Goal: Feedback & Contribution: Submit feedback/report problem

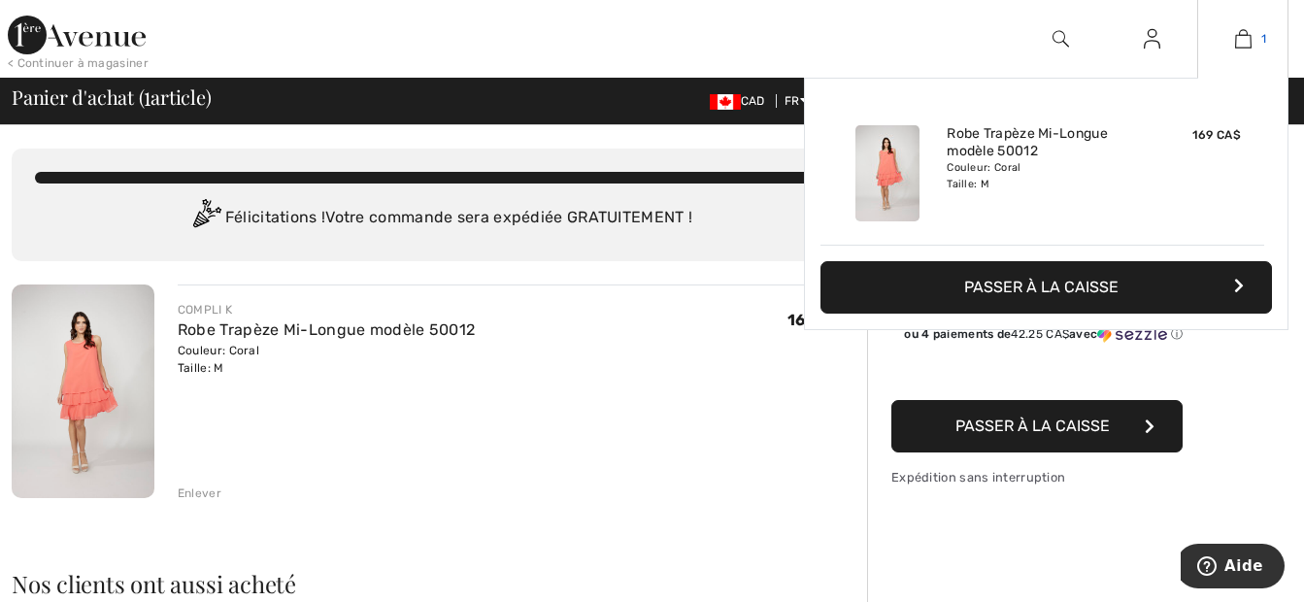
click at [1241, 38] on img at bounding box center [1243, 38] width 17 height 23
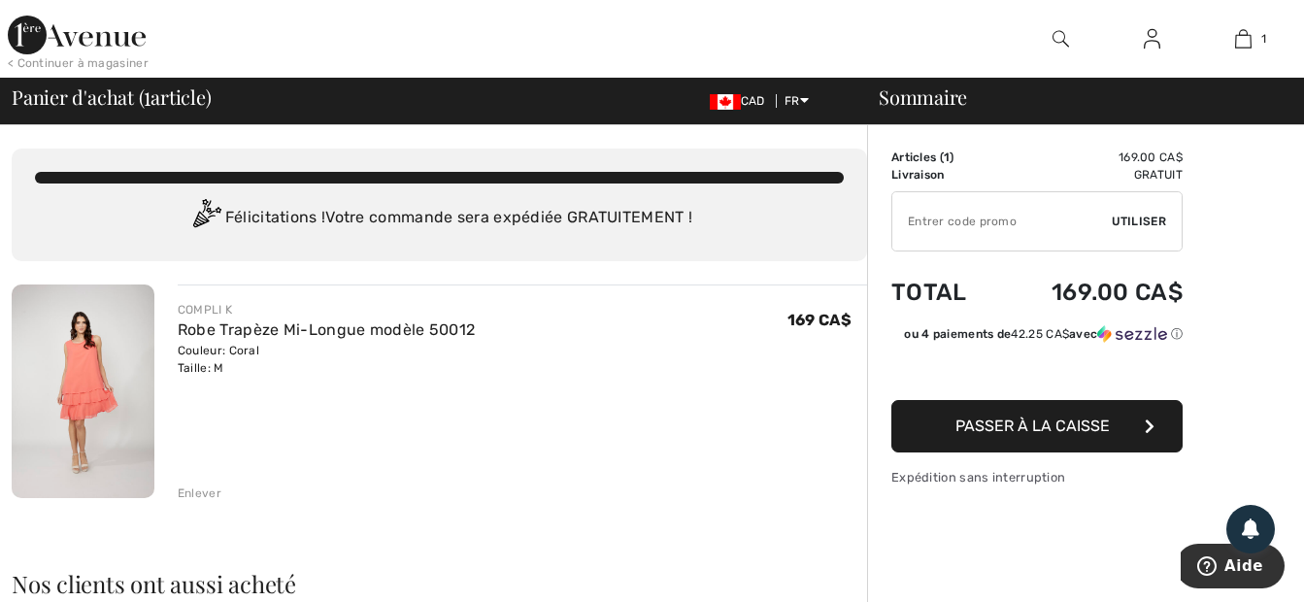
click at [199, 494] on div "Enlever" at bounding box center [200, 492] width 44 height 17
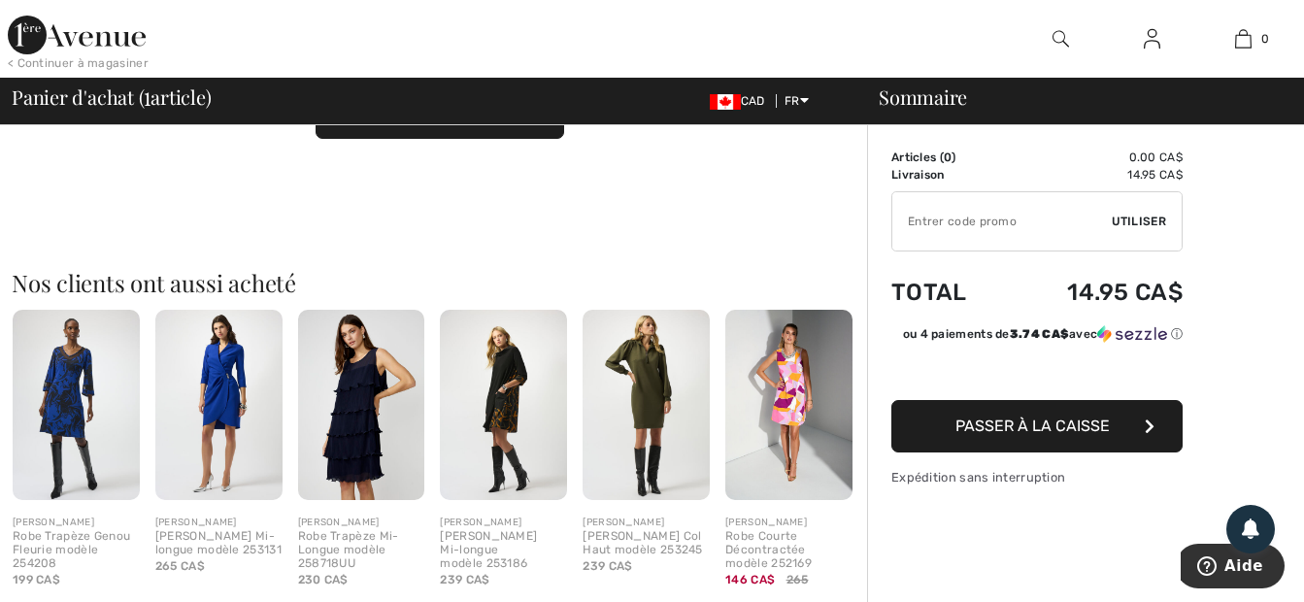
scroll to position [291, 0]
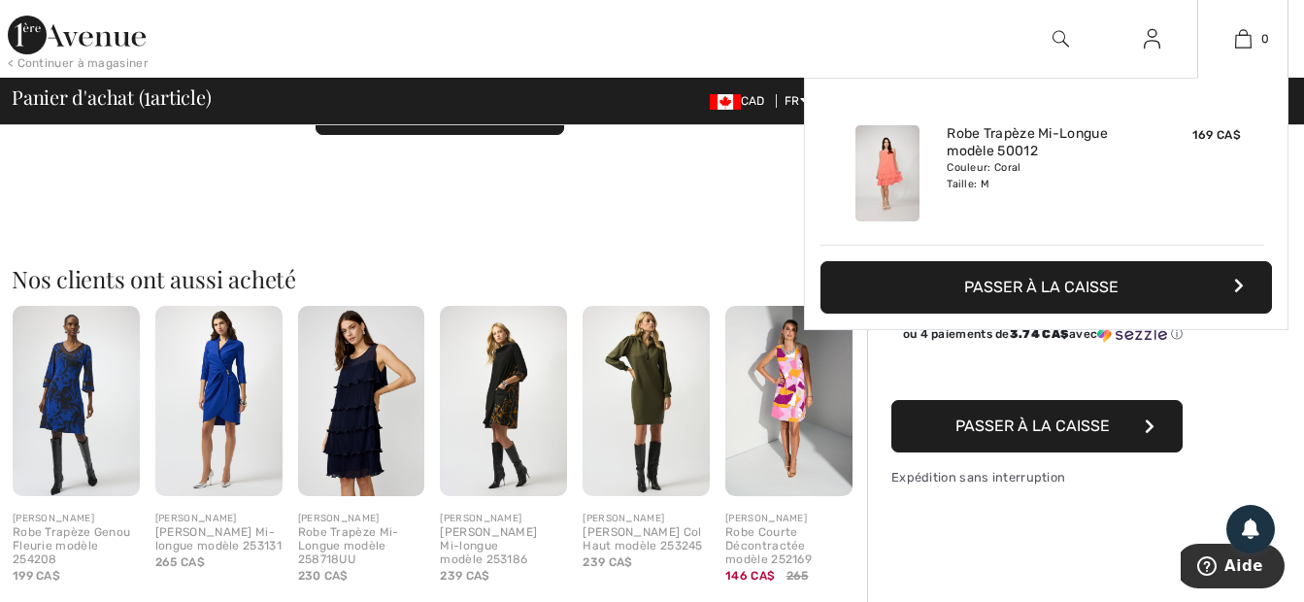
click at [1176, 152] on div "169 CA$" at bounding box center [1197, 173] width 103 height 112
click at [966, 191] on div "Couleur: Coral Taille: M" at bounding box center [1042, 175] width 191 height 31
click at [965, 185] on div "Couleur: Coral Taille: M" at bounding box center [1042, 175] width 191 height 31
click at [1243, 44] on img at bounding box center [1243, 38] width 17 height 23
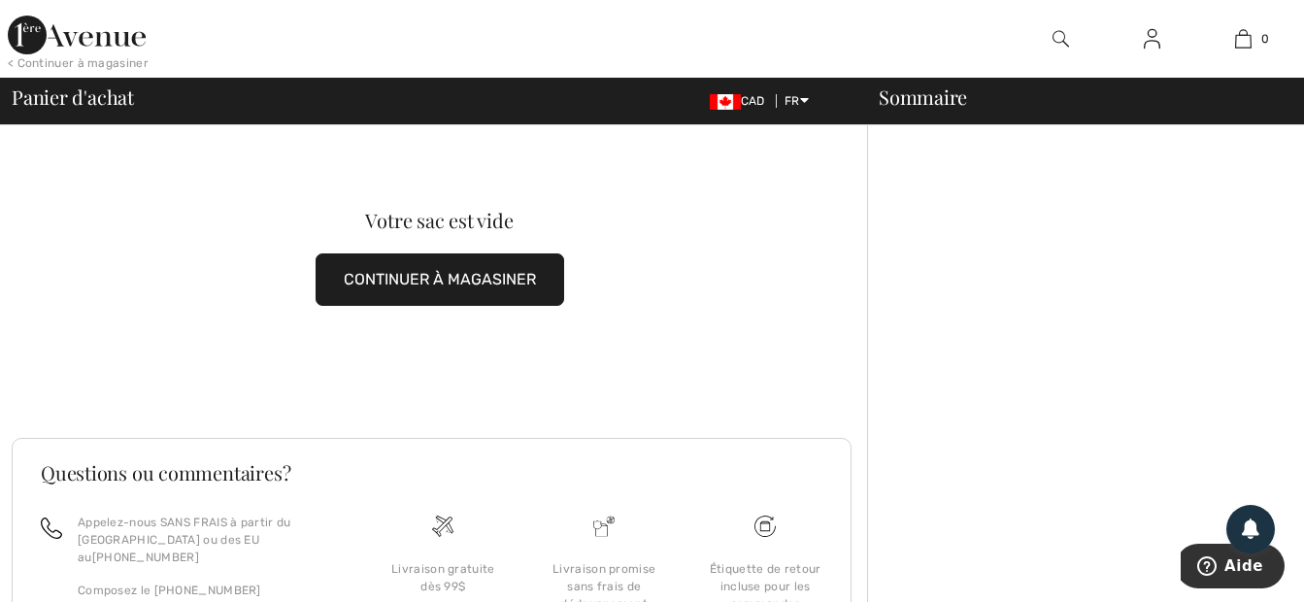
click at [431, 277] on button "CONTINUER À MAGASINER" at bounding box center [440, 279] width 249 height 52
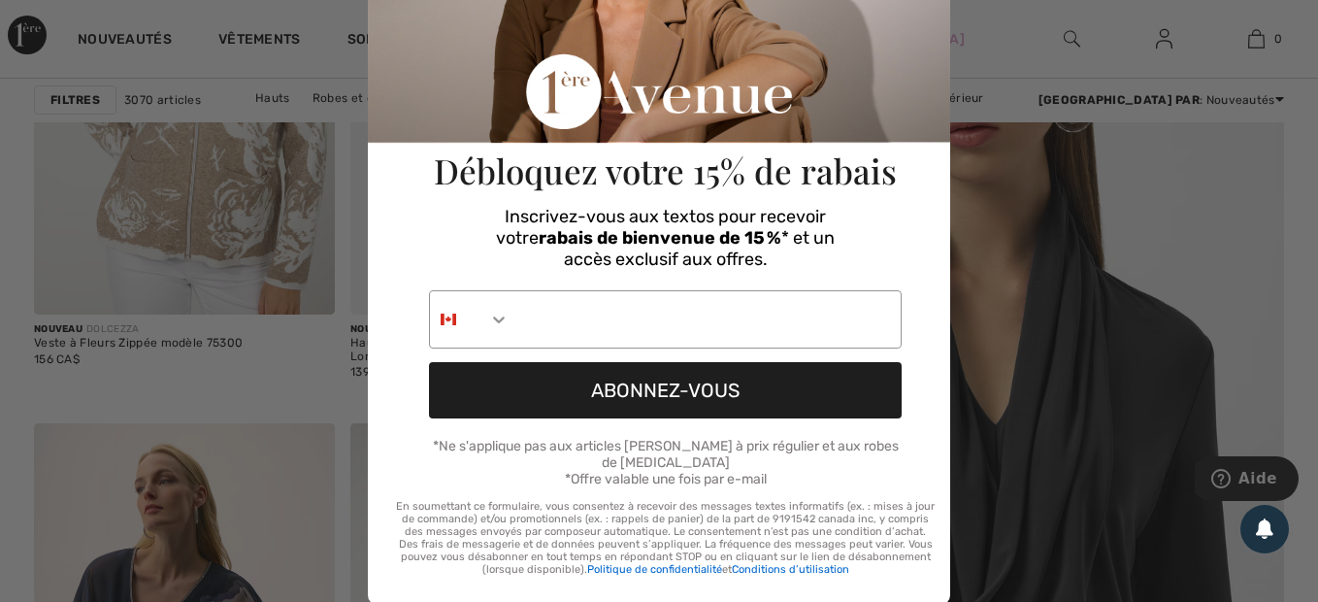
scroll to position [244, 0]
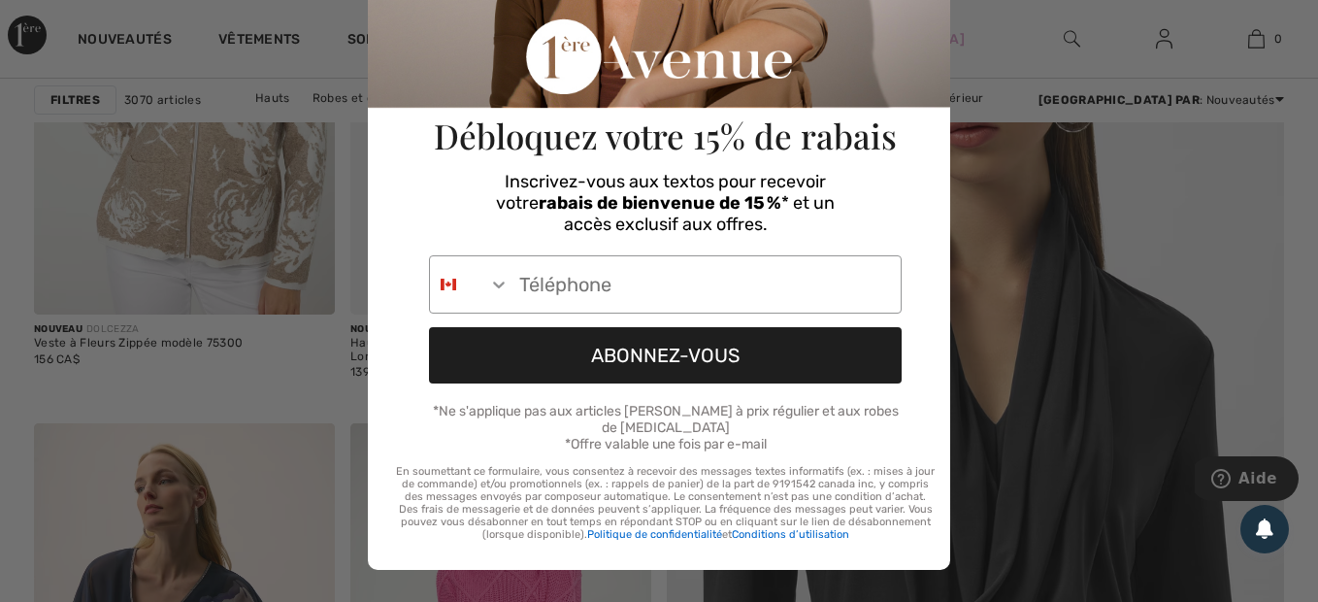
click at [732, 354] on button "ABONNEZ-VOUS" at bounding box center [665, 355] width 473 height 56
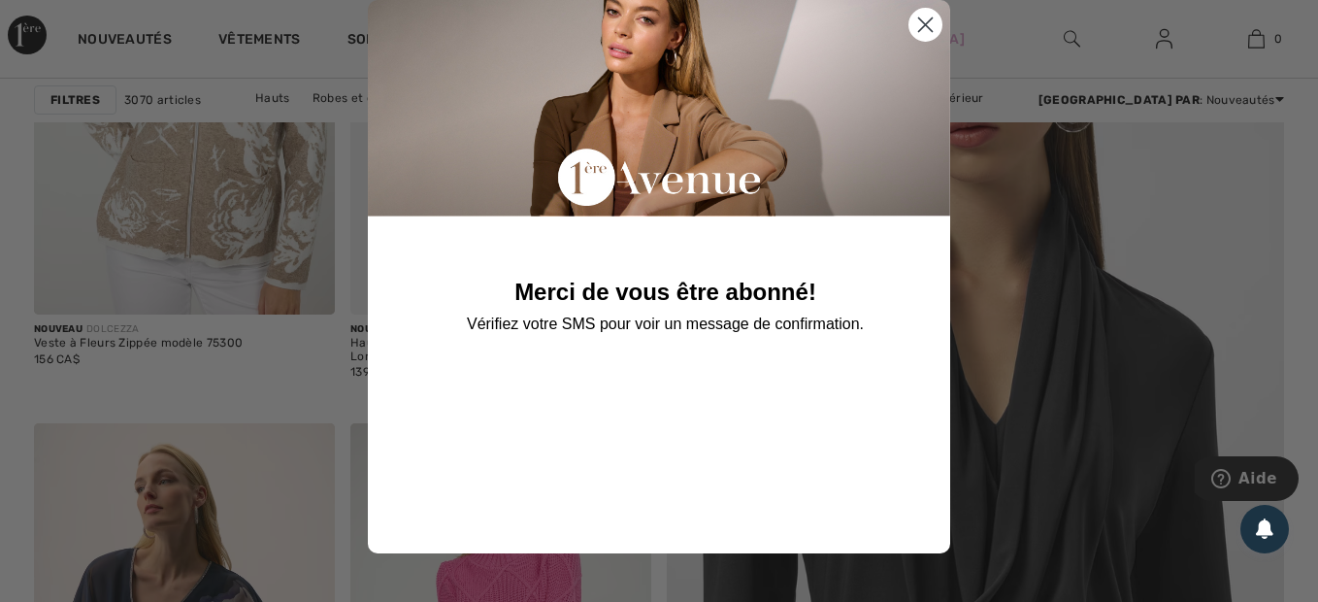
scroll to position [49, 0]
click at [910, 24] on circle "Close dialog" at bounding box center [926, 25] width 32 height 32
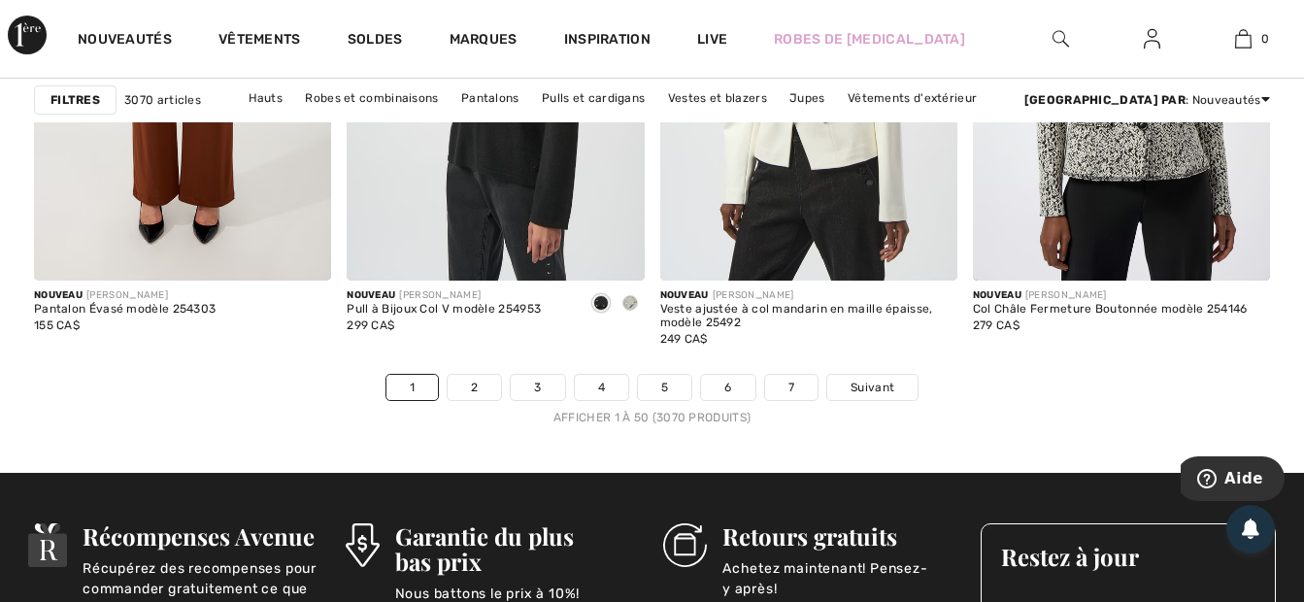
scroll to position [8543, 0]
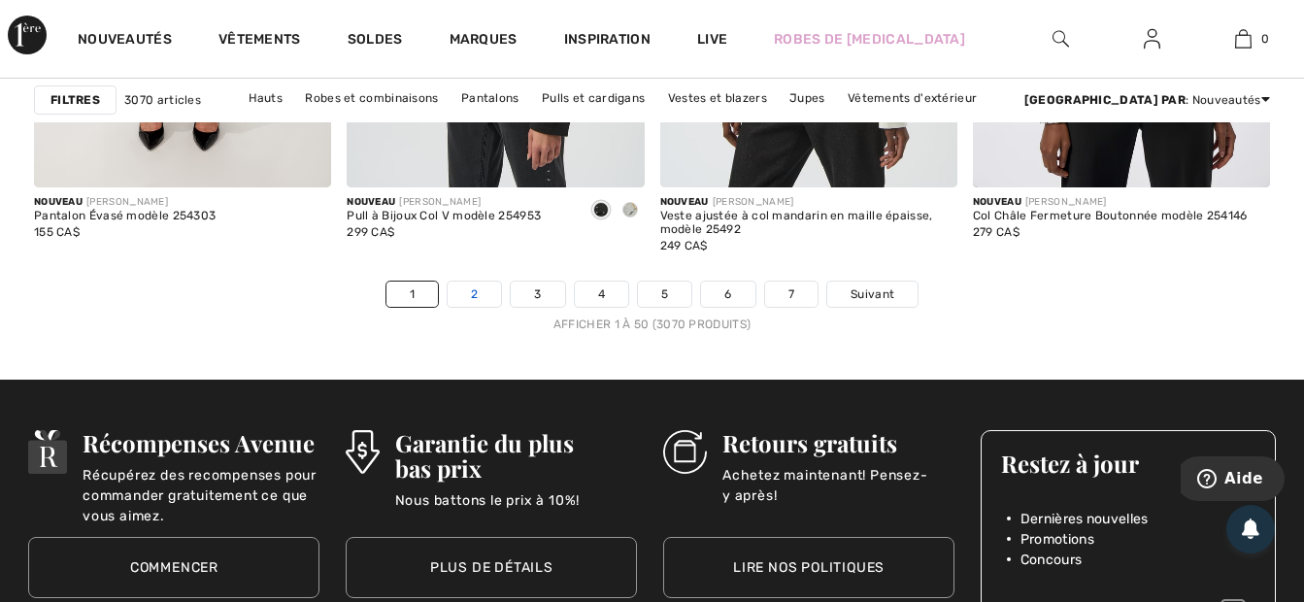
click at [467, 294] on link "2" at bounding box center [474, 294] width 53 height 25
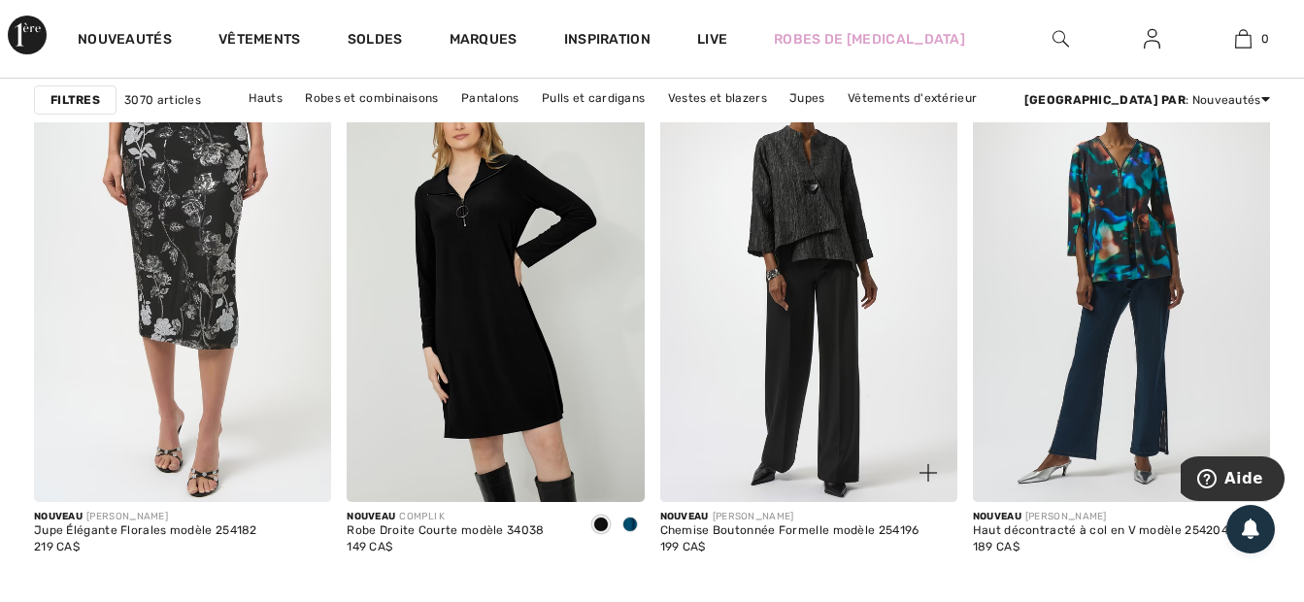
scroll to position [6019, 0]
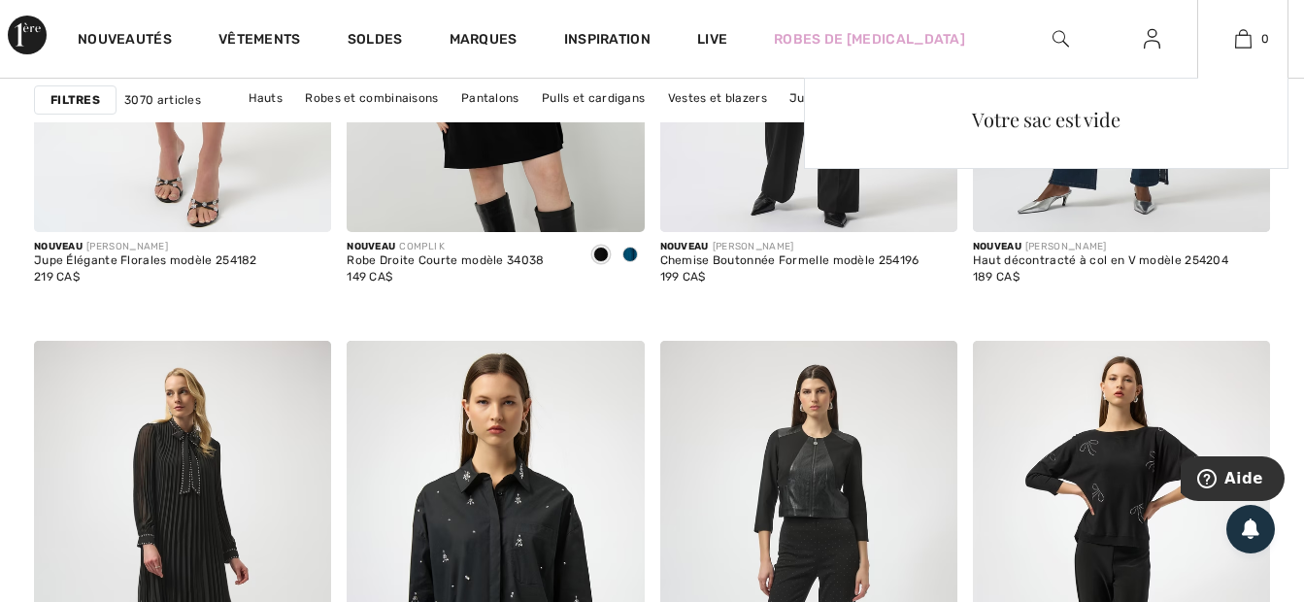
click at [1069, 127] on div "Votre sac est vide" at bounding box center [1045, 119] width 451 height 50
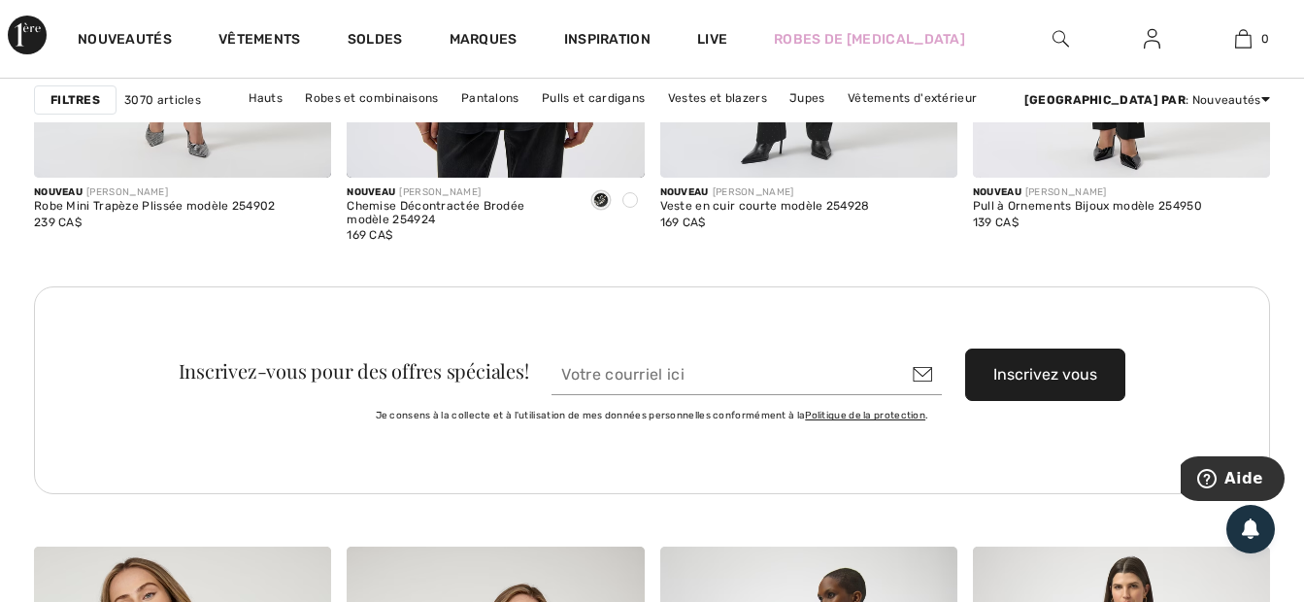
scroll to position [6893, 0]
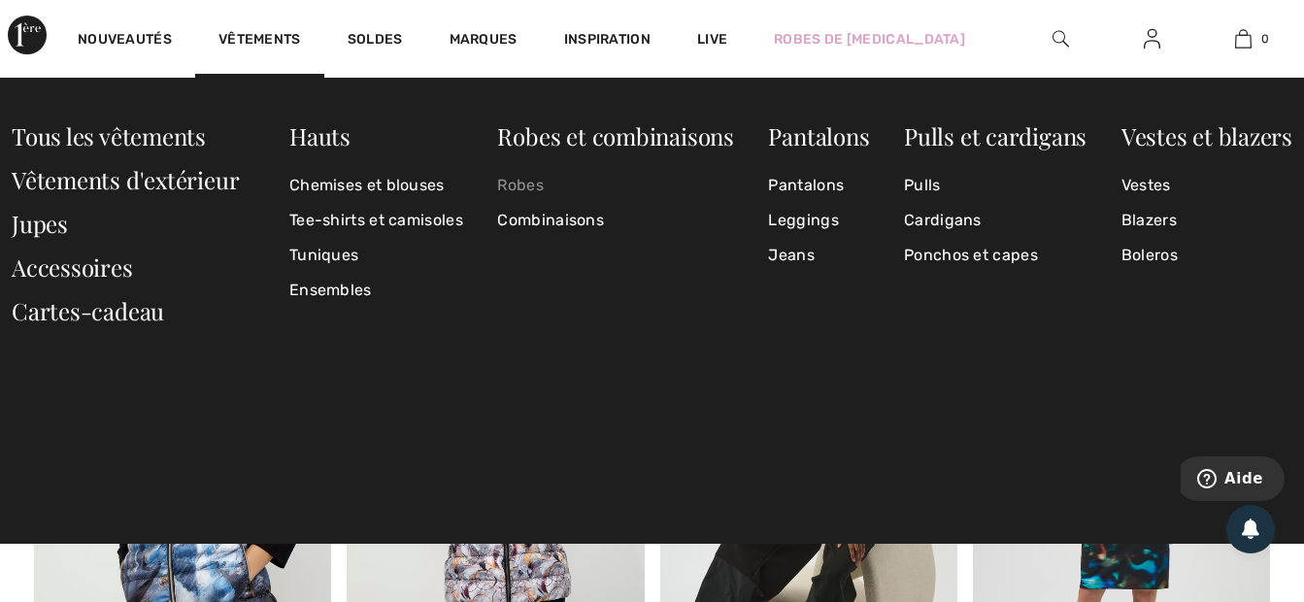
click at [524, 185] on link "Robes" at bounding box center [615, 185] width 236 height 35
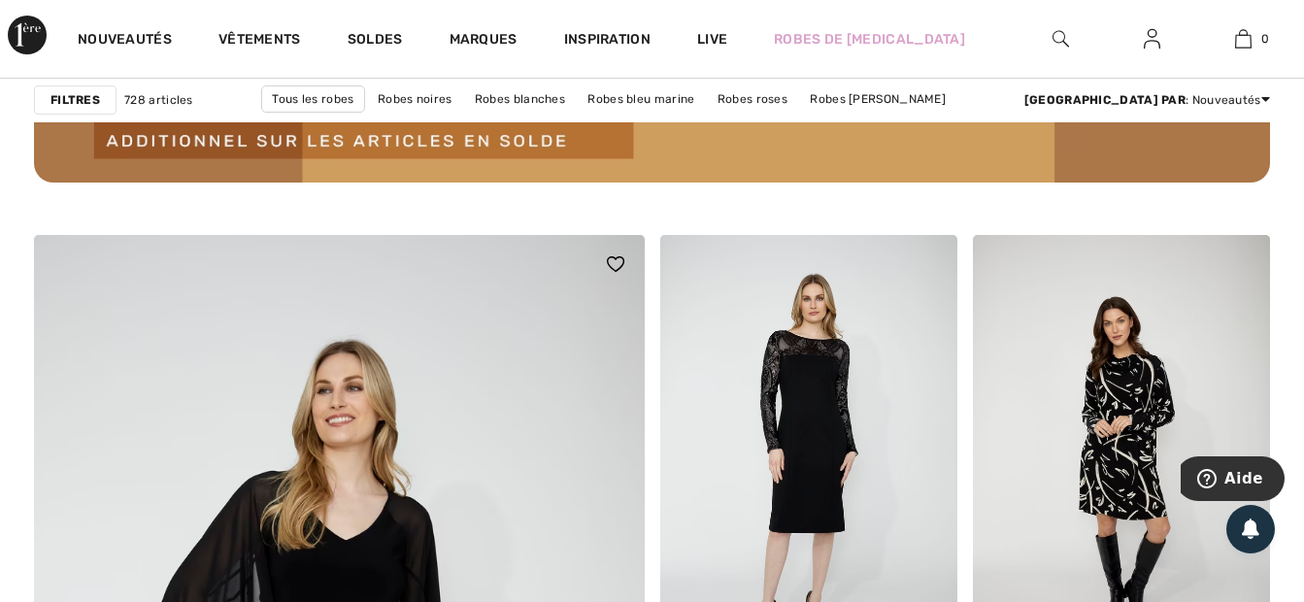
scroll to position [4563, 0]
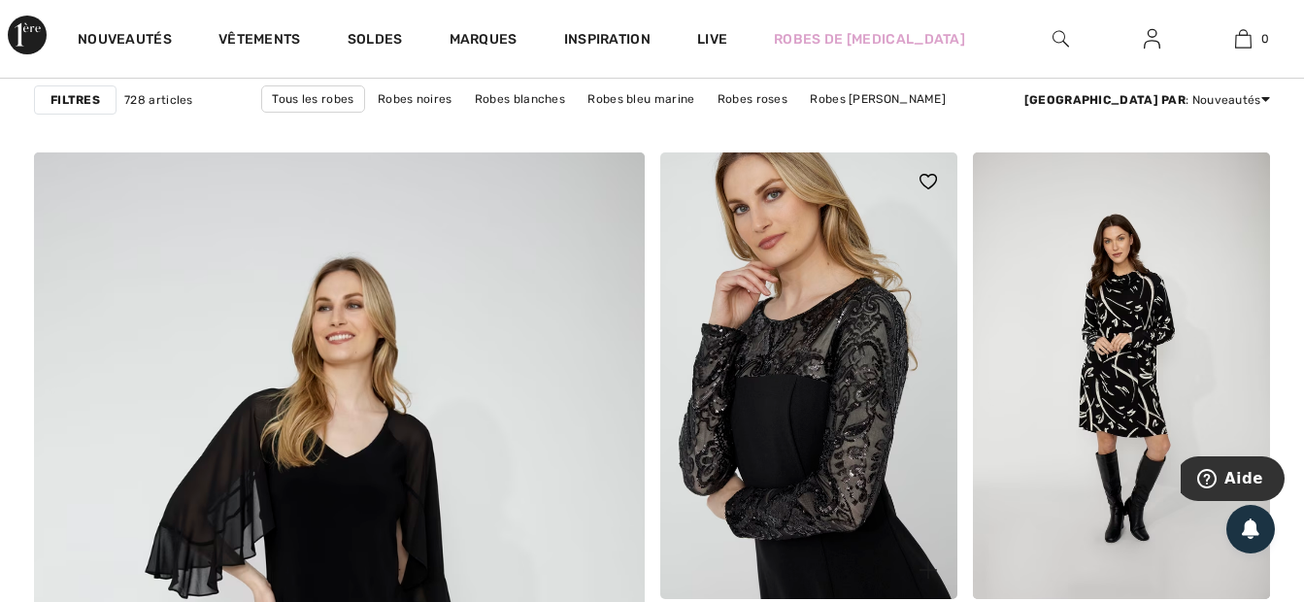
click at [803, 357] on img at bounding box center [808, 375] width 297 height 446
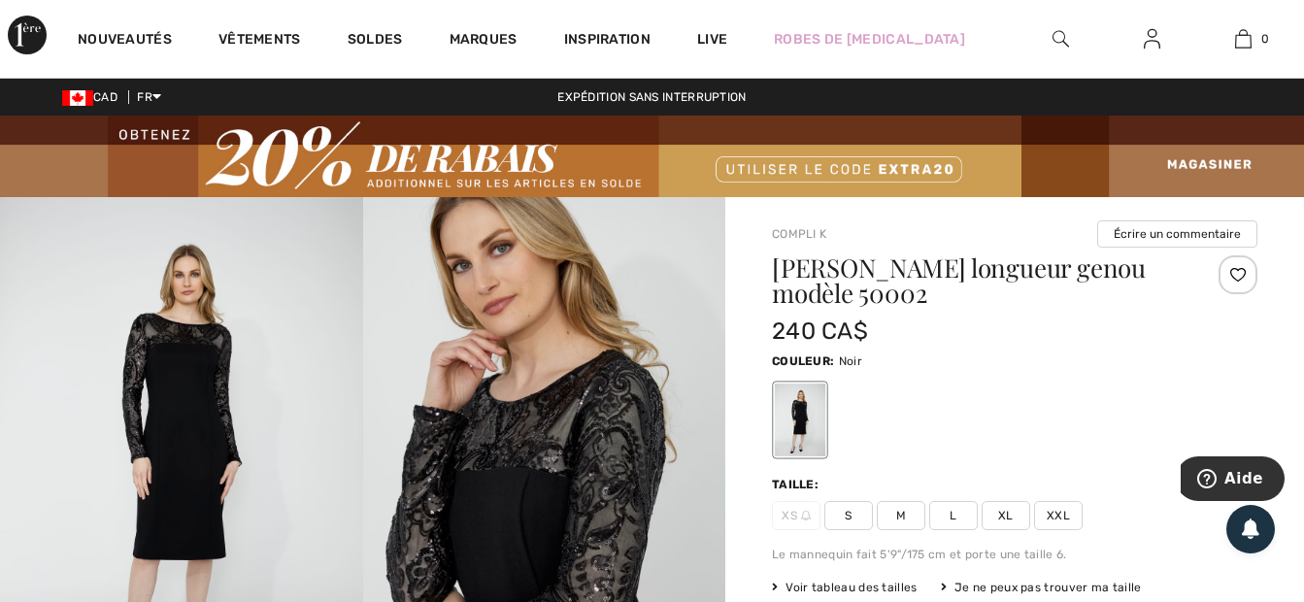
click at [949, 514] on span "L" at bounding box center [953, 515] width 49 height 29
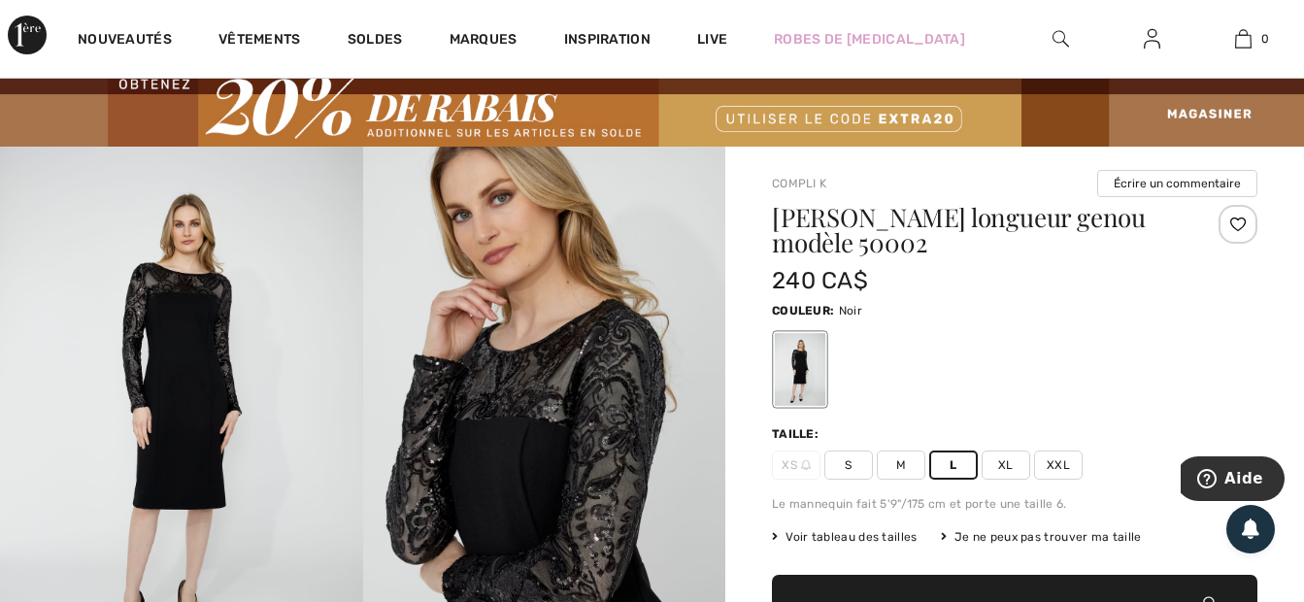
scroll to position [194, 0]
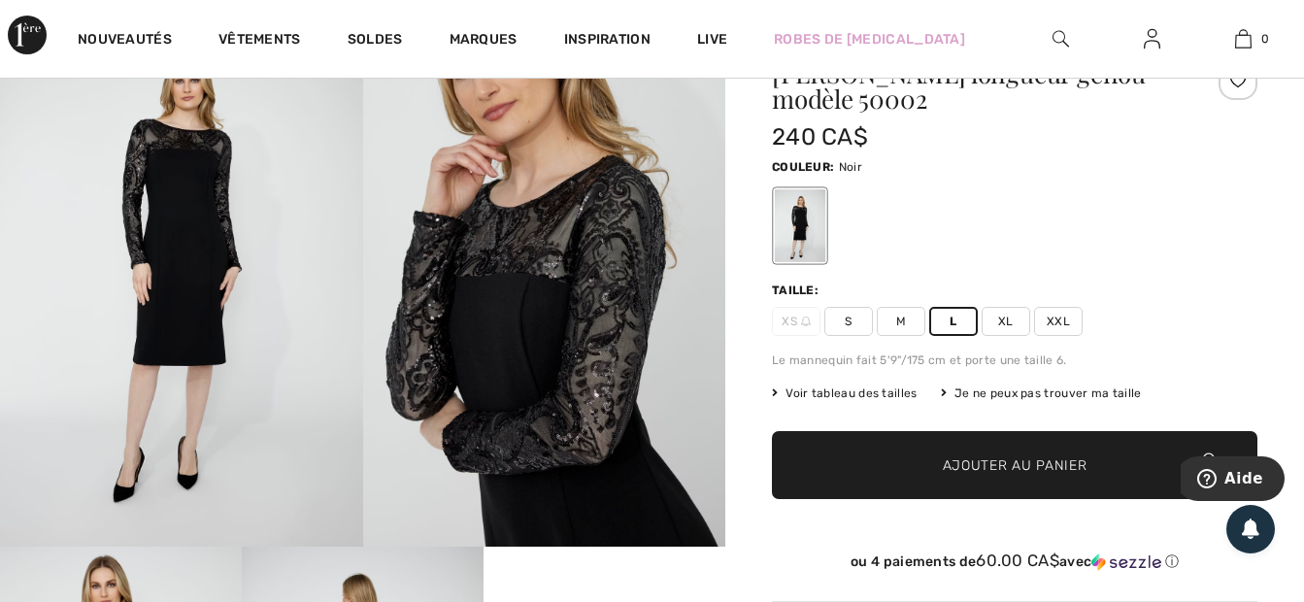
click at [1004, 463] on span "Ajouter au panier" at bounding box center [1015, 464] width 145 height 20
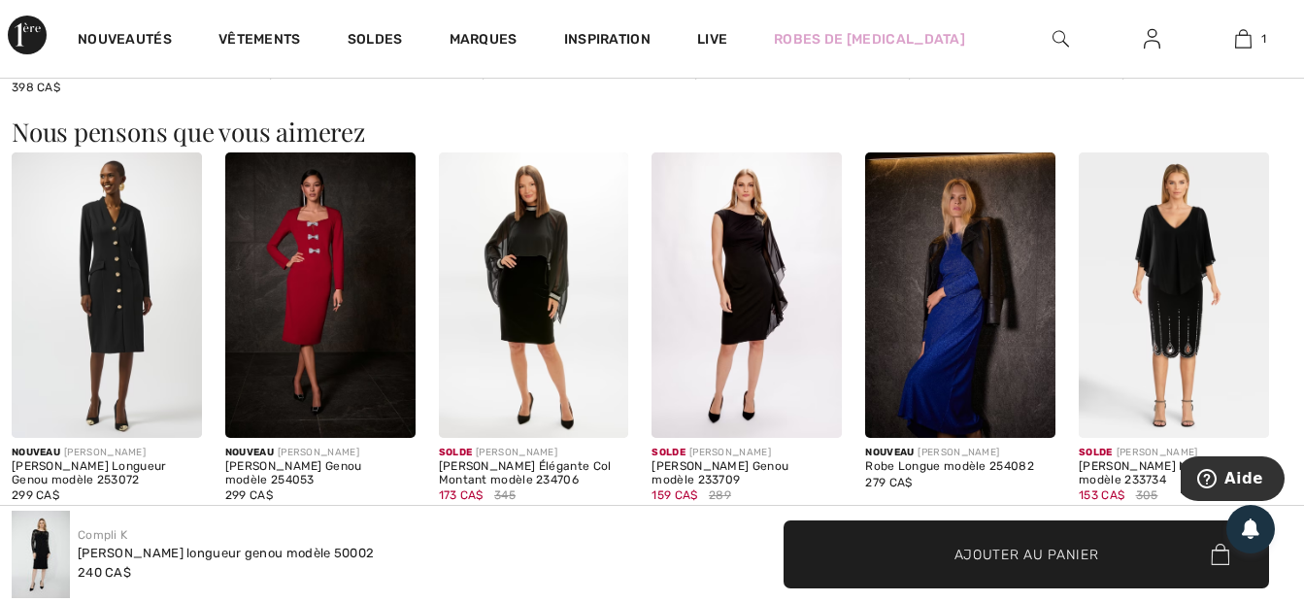
scroll to position [1359, 0]
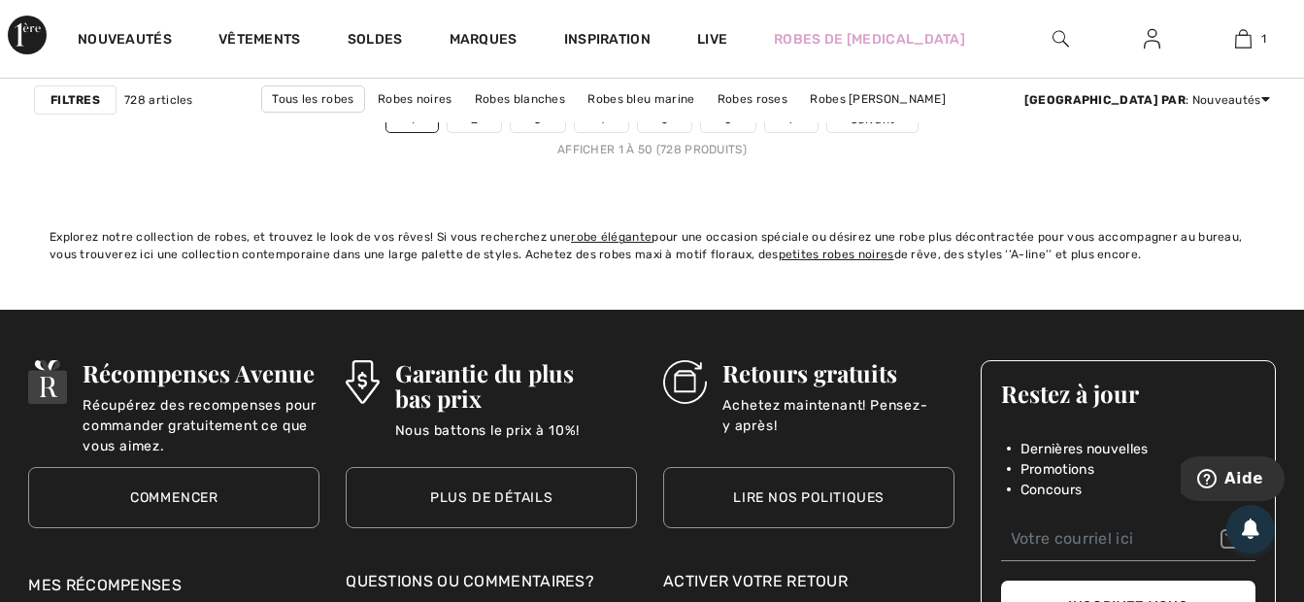
scroll to position [8446, 0]
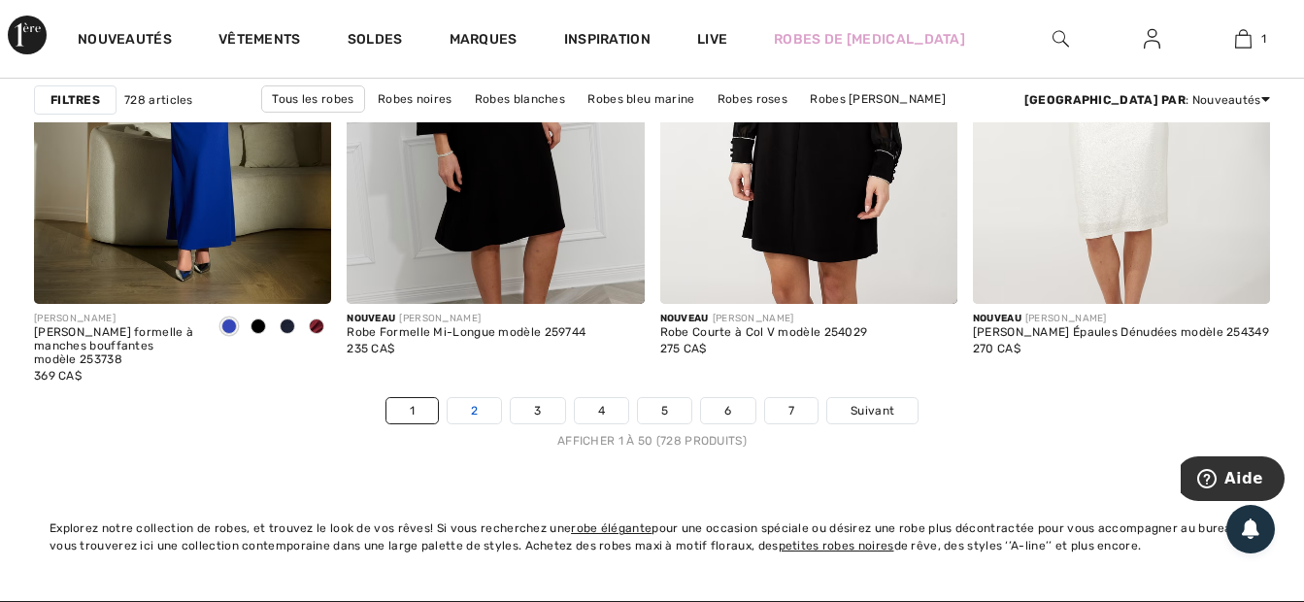
click at [474, 410] on link "2" at bounding box center [474, 410] width 53 height 25
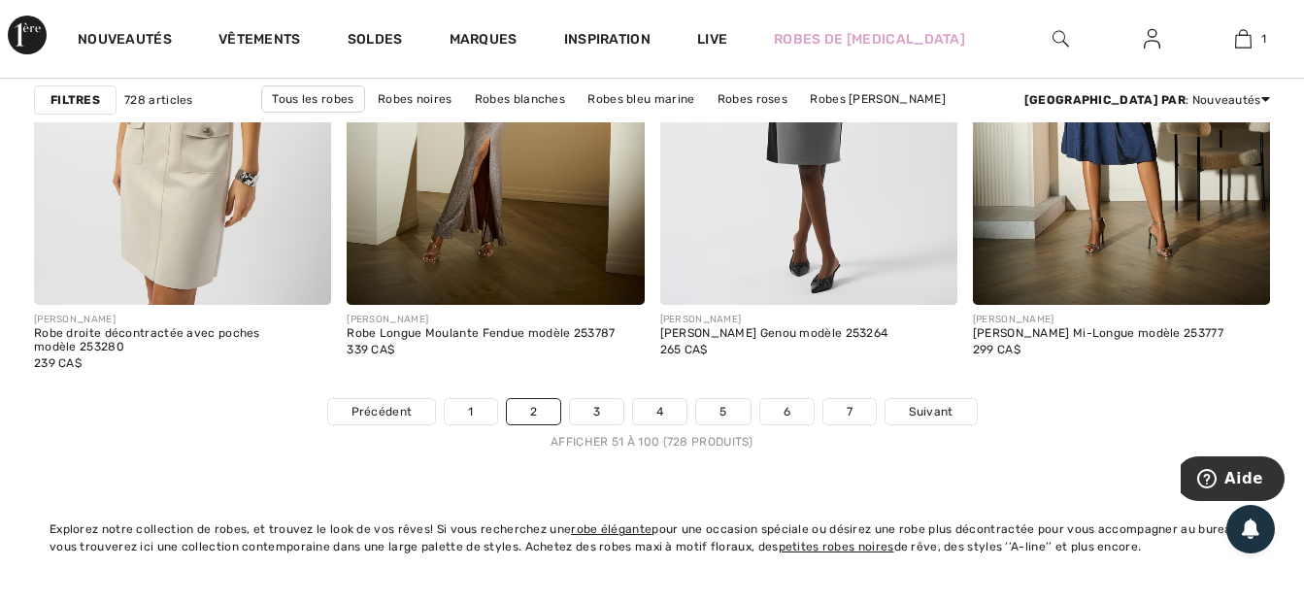
scroll to position [8446, 0]
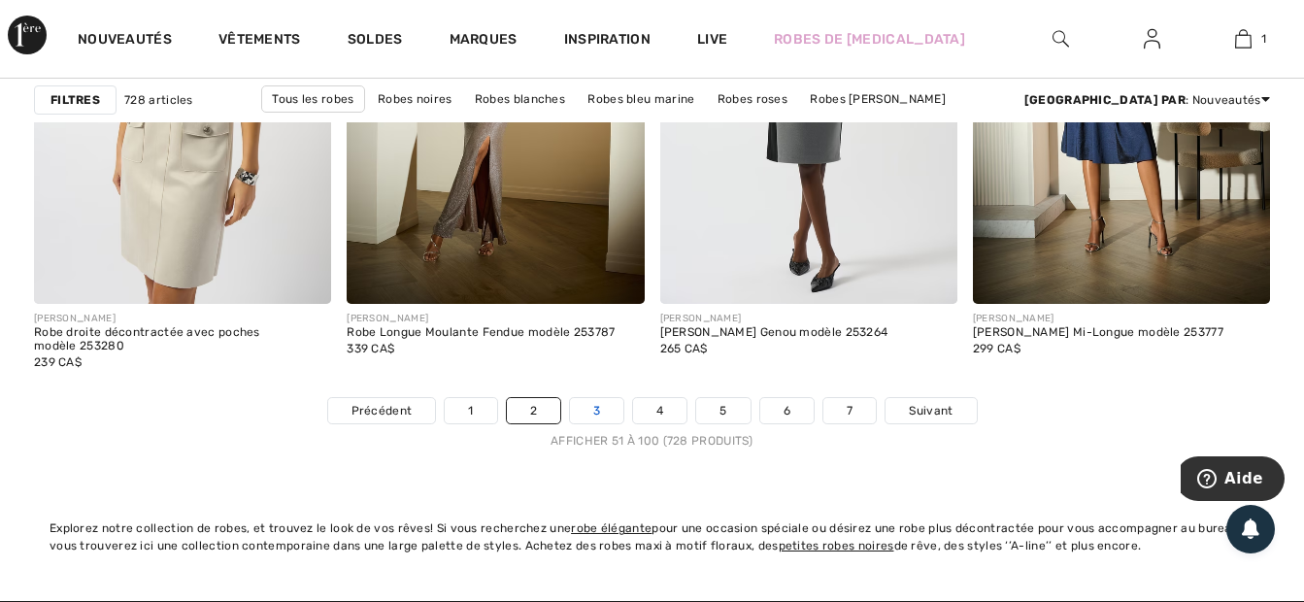
click at [595, 416] on link "3" at bounding box center [596, 410] width 53 height 25
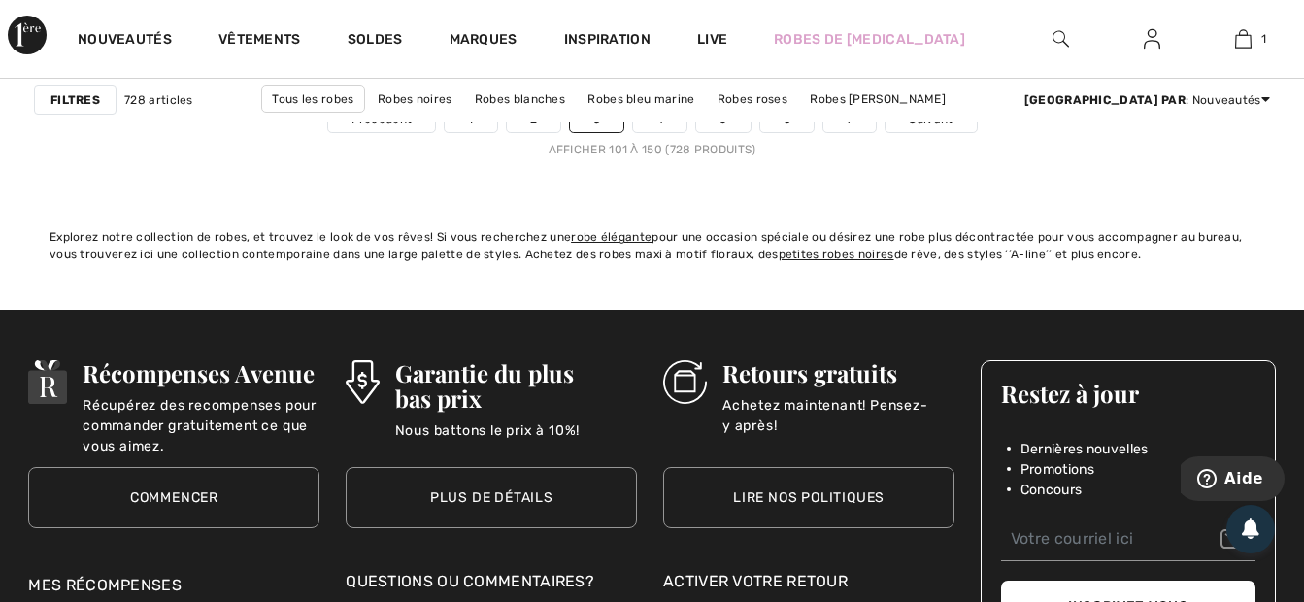
scroll to position [8543, 0]
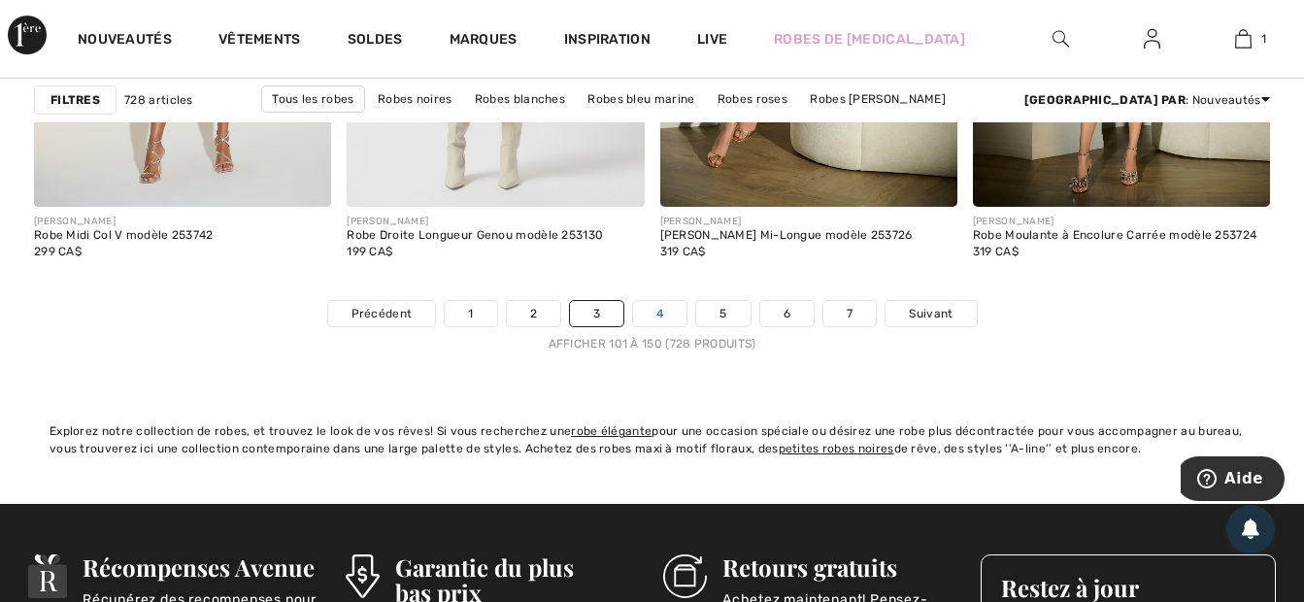
click at [649, 310] on link "4" at bounding box center [659, 313] width 53 height 25
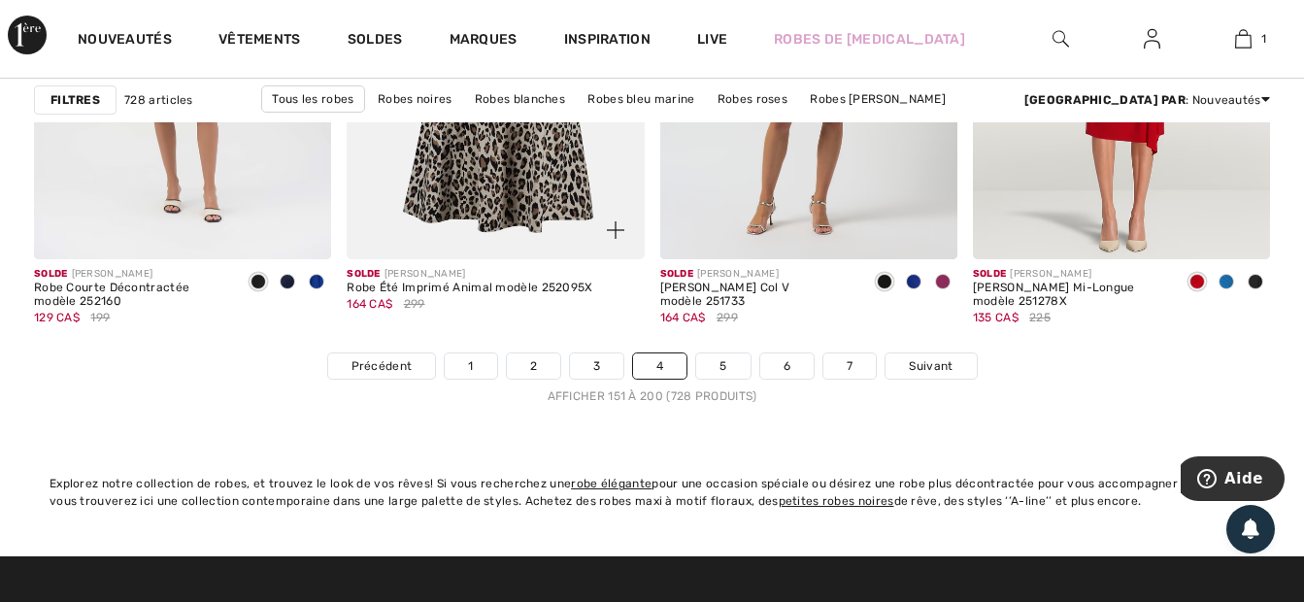
scroll to position [8543, 0]
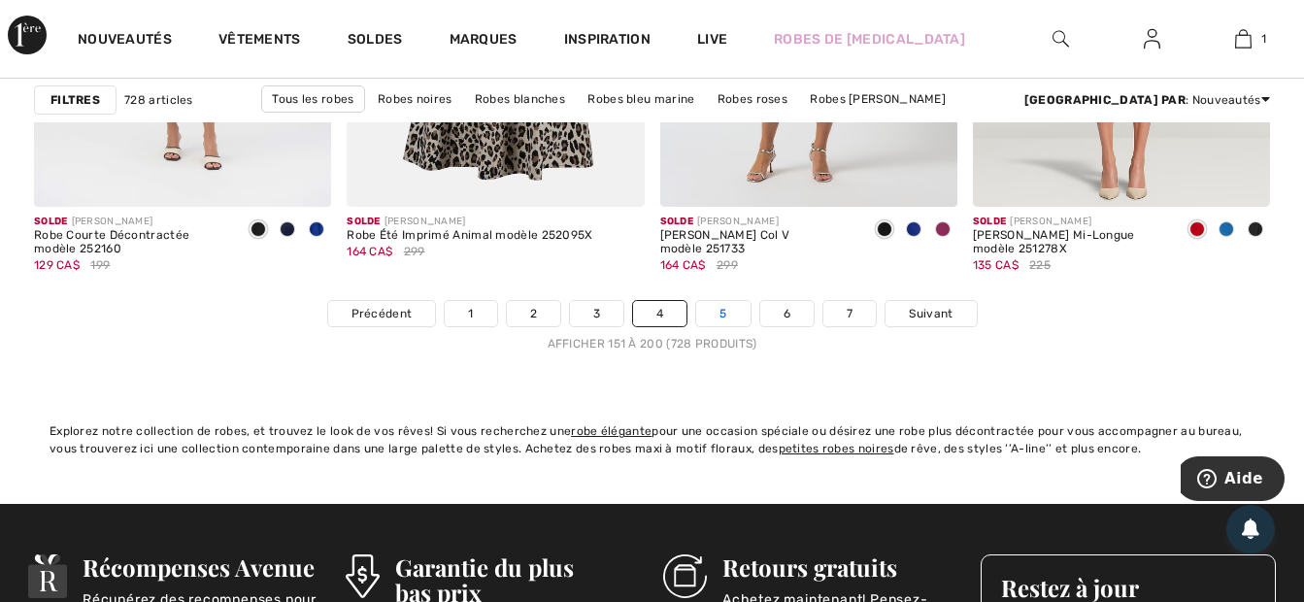
click at [721, 315] on link "5" at bounding box center [722, 313] width 53 height 25
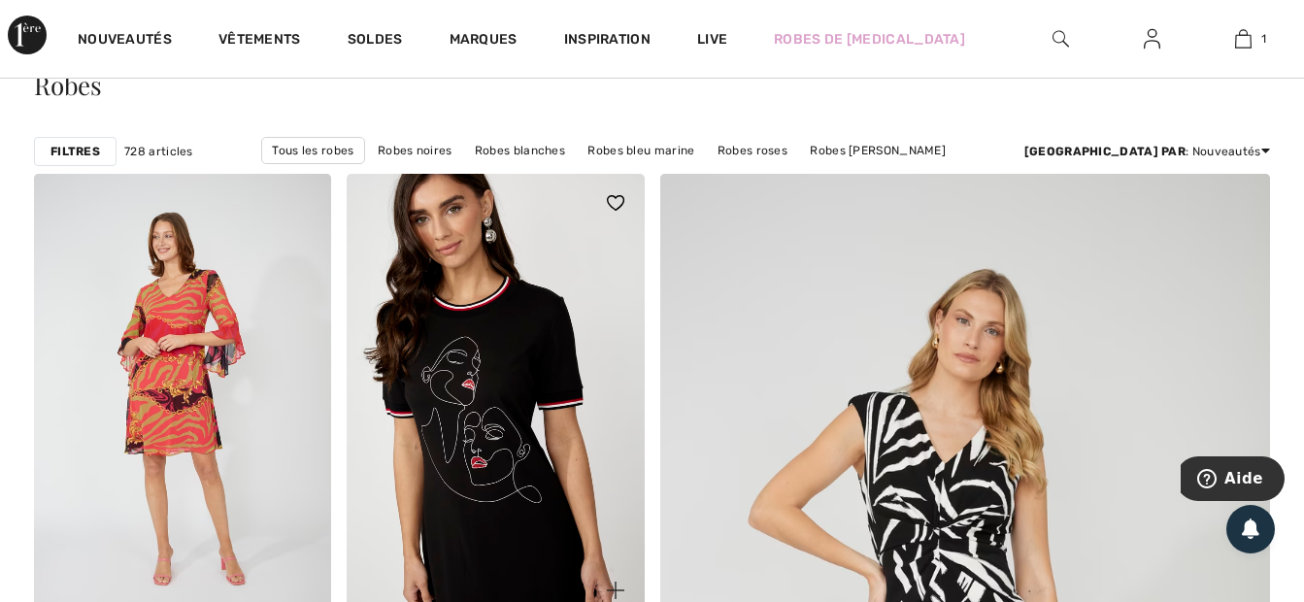
click at [495, 350] on img at bounding box center [495, 397] width 297 height 446
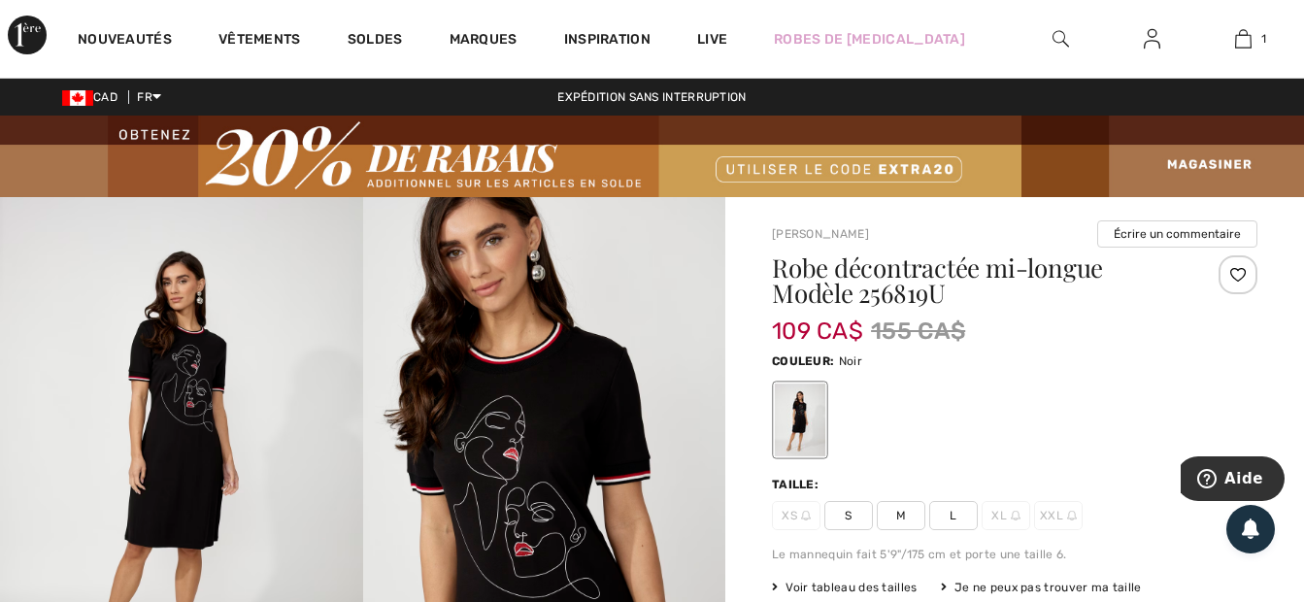
click at [954, 514] on span "L" at bounding box center [953, 515] width 49 height 29
click at [956, 516] on span "L" at bounding box center [953, 515] width 49 height 29
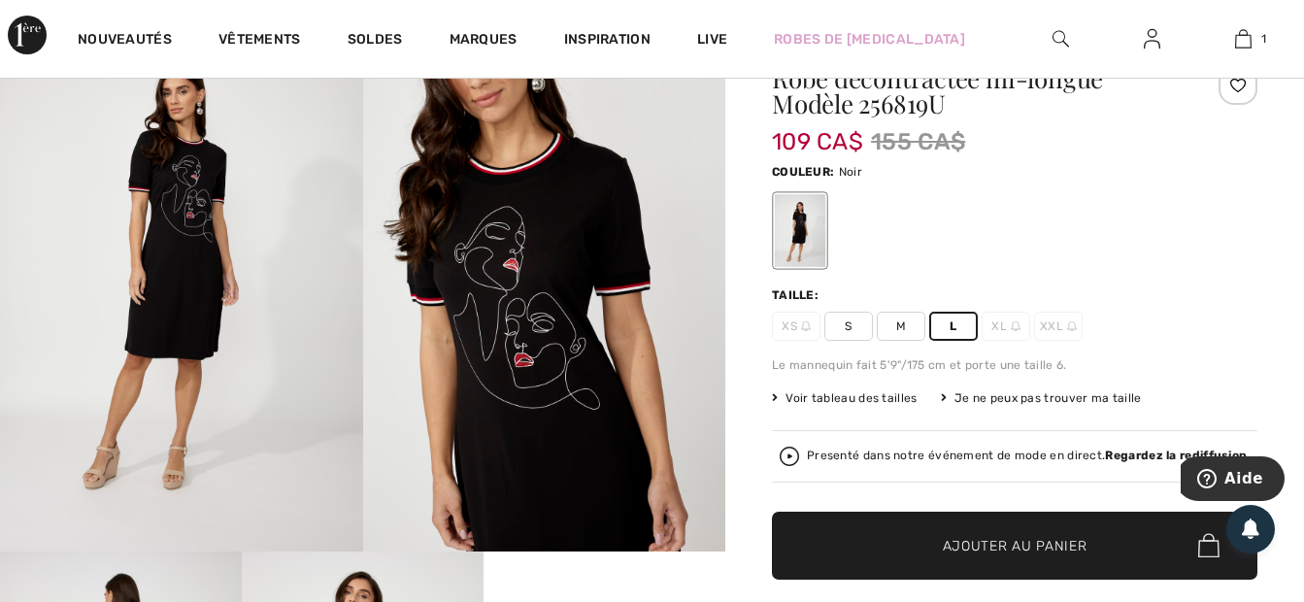
scroll to position [194, 0]
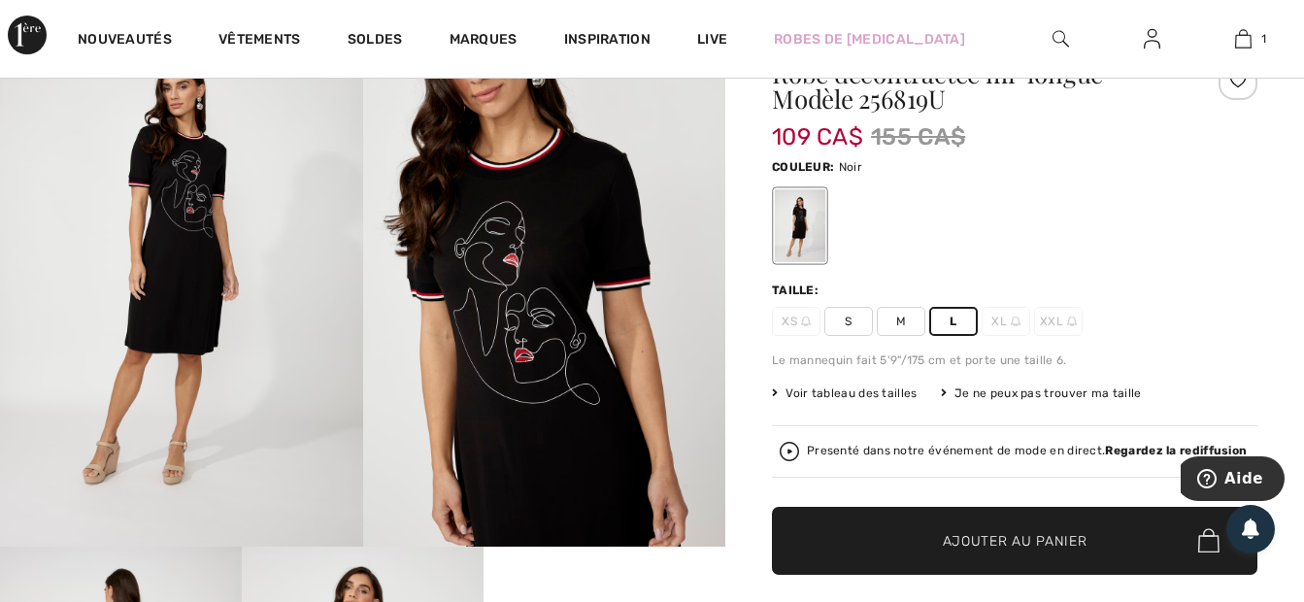
click at [978, 536] on span "Ajouter au panier" at bounding box center [1015, 540] width 145 height 20
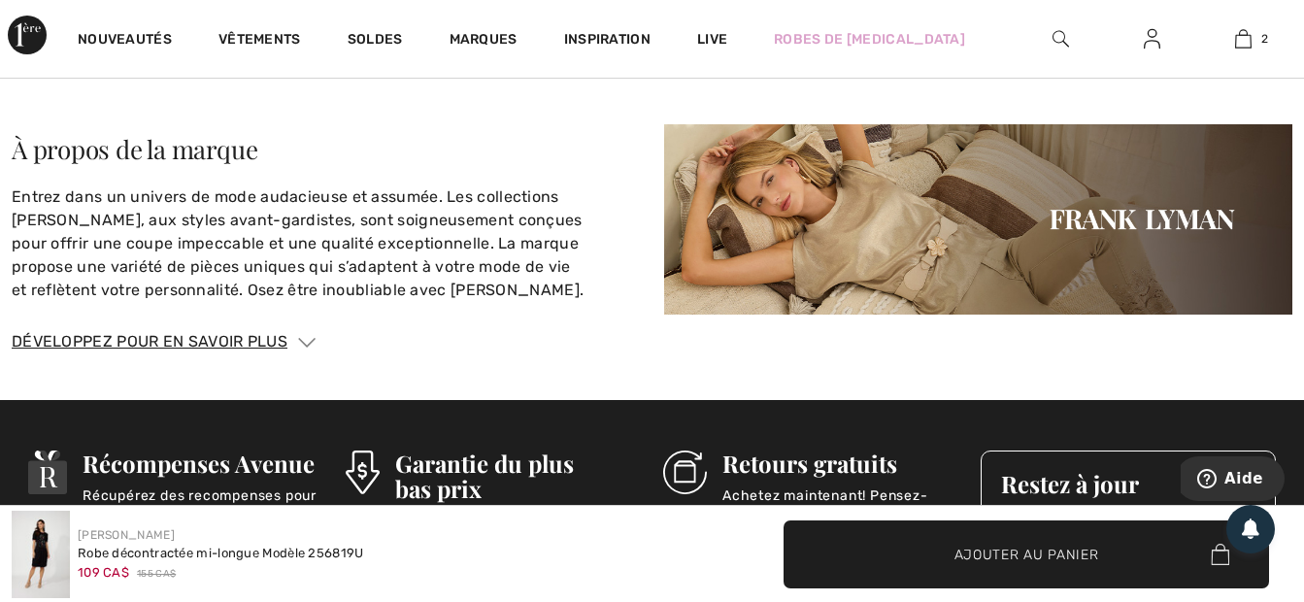
scroll to position [2857, 0]
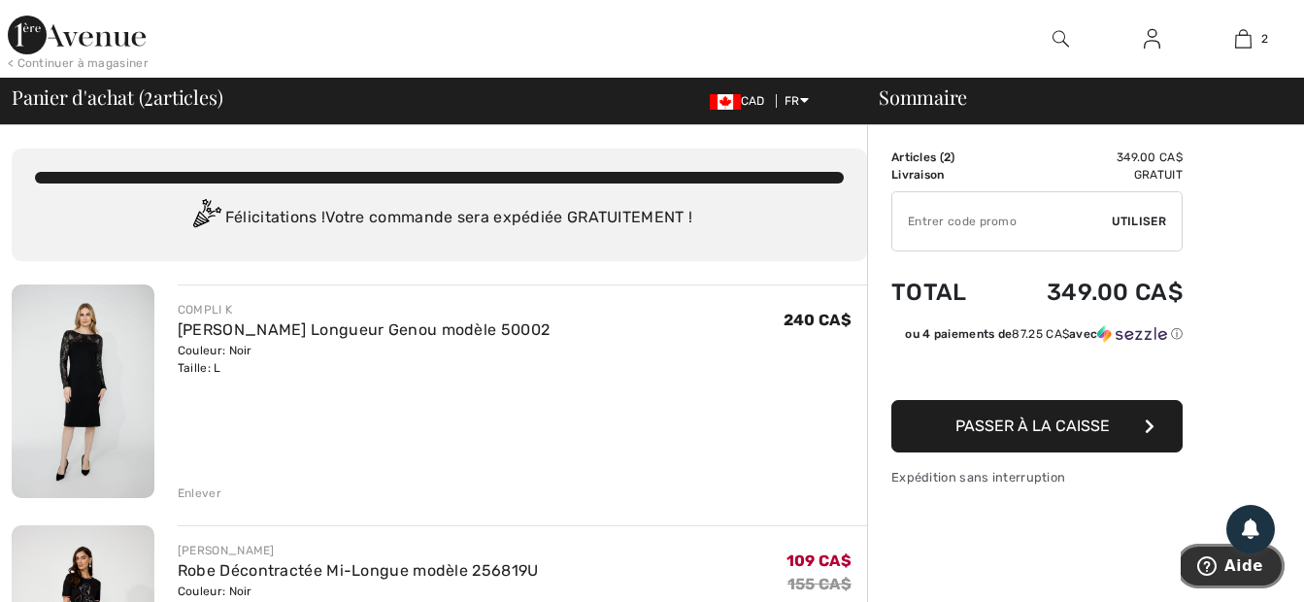
click at [1241, 573] on span "Aide" at bounding box center [1243, 565] width 39 height 17
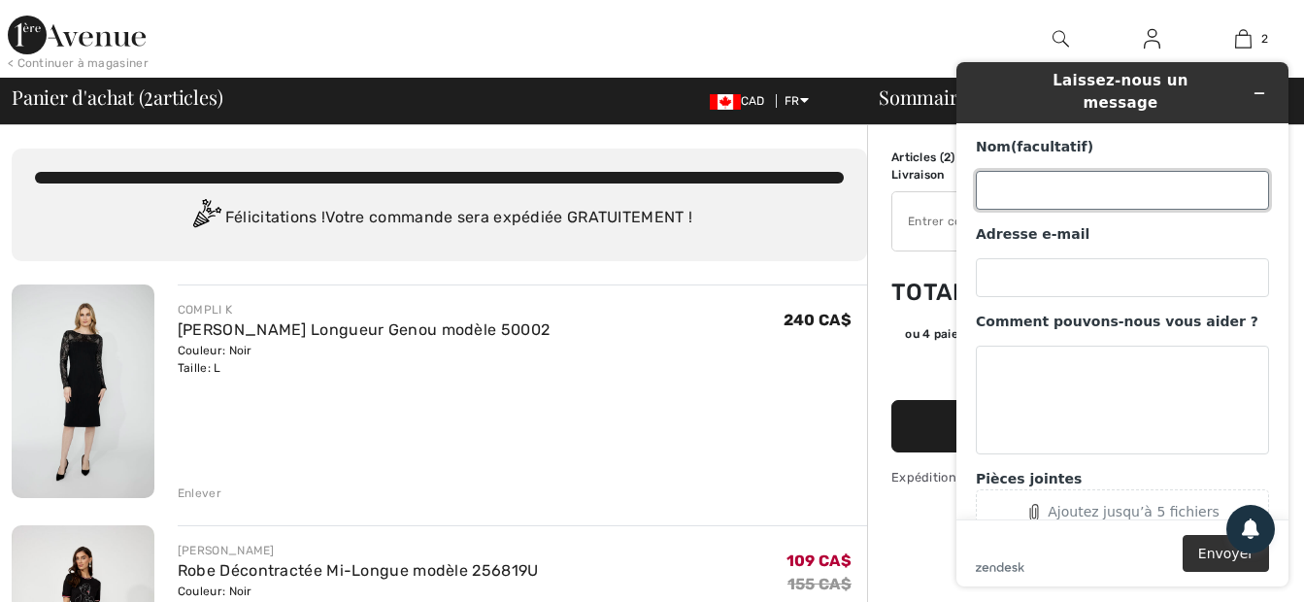
click at [992, 171] on input "Nom (facultatif)" at bounding box center [1122, 190] width 293 height 39
type input "Jackie pelletier"
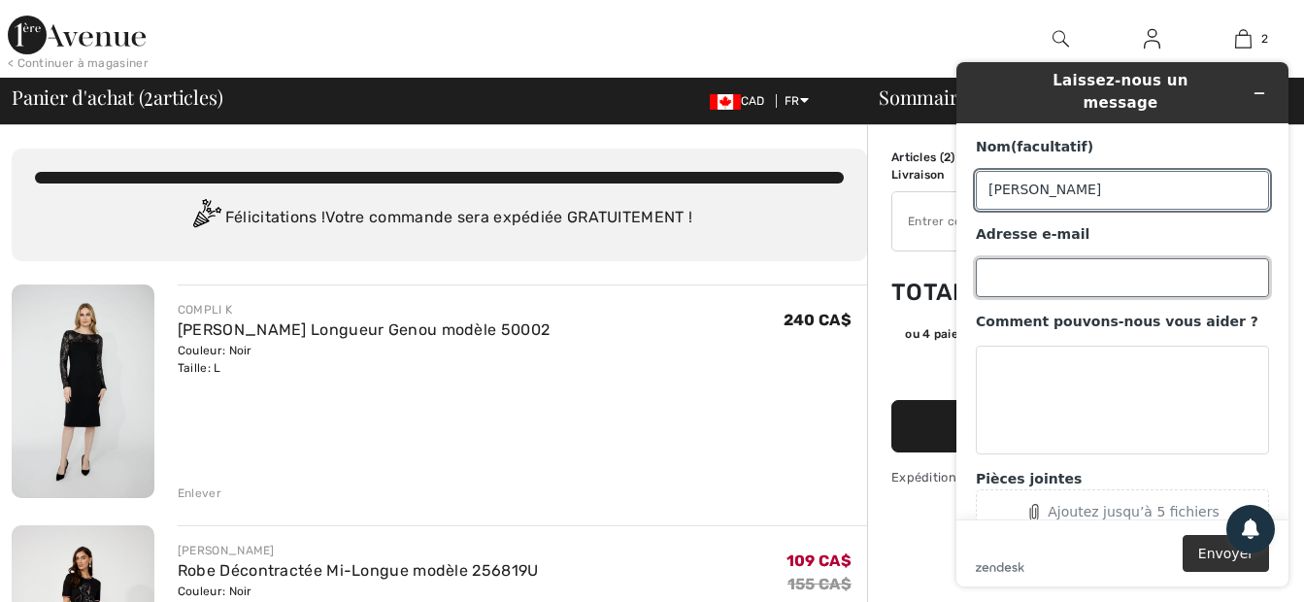
type input "jacrea53@hotmail.com"
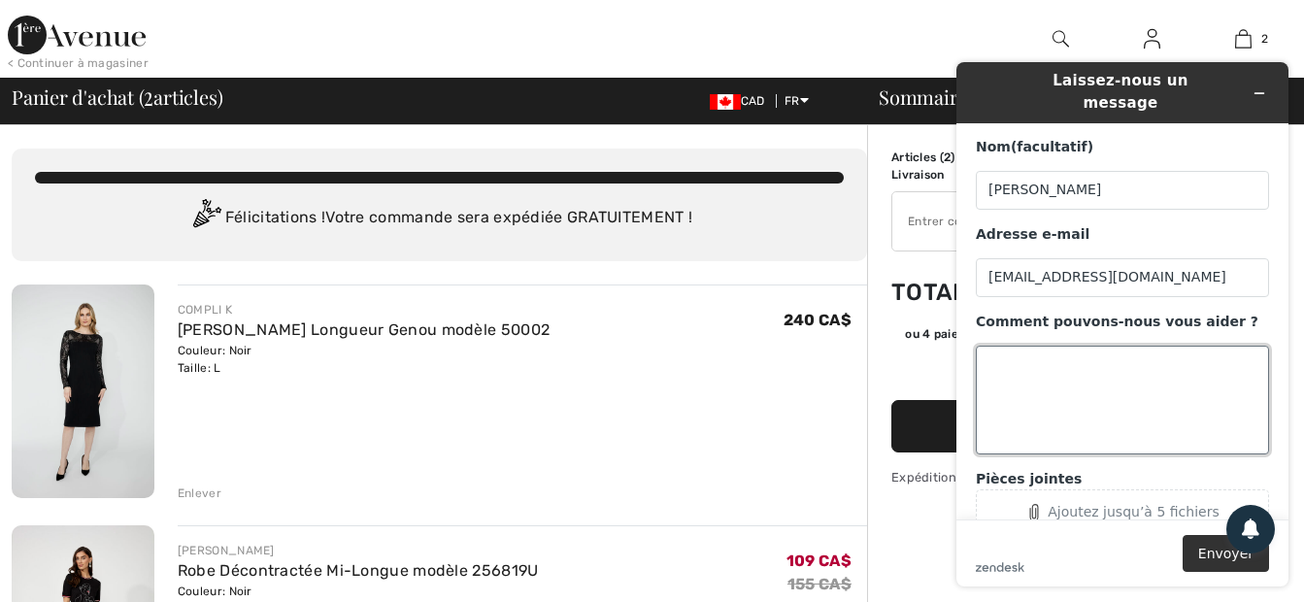
click at [986, 348] on textarea "Comment pouvons-nous vous aider ?" at bounding box center [1122, 400] width 293 height 109
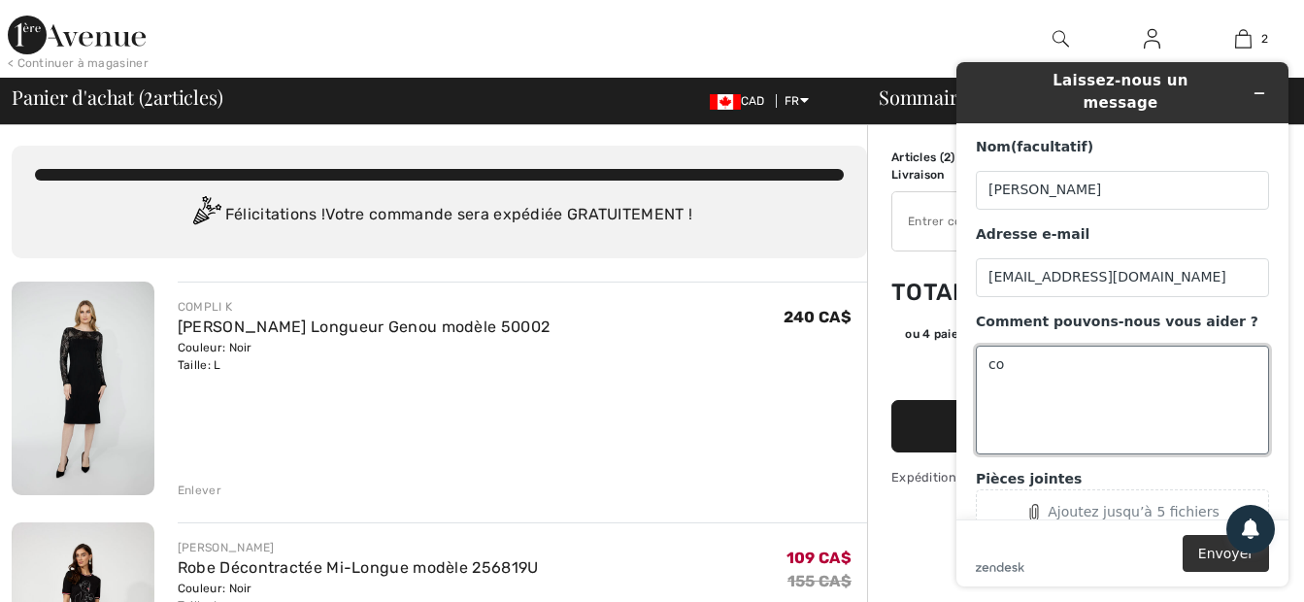
type textarea "c"
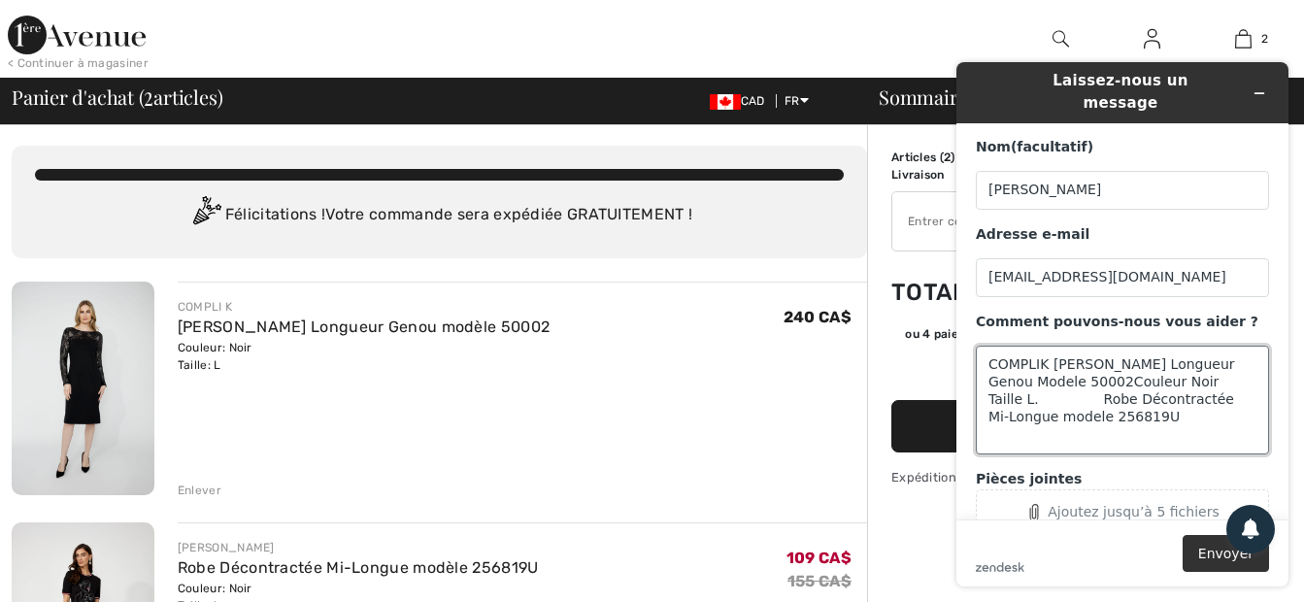
click at [1222, 362] on textarea "COMPLIK Robe Fourreau Longueur Genou Modele 50002Couleur Noir Taille L. Robe Dé…" at bounding box center [1122, 400] width 293 height 109
click at [1102, 399] on textarea "COMPLIK Robe Fourreau Longueur Genou Modele 50002Couleur Noir Taille L. $240.00…" at bounding box center [1122, 400] width 293 height 109
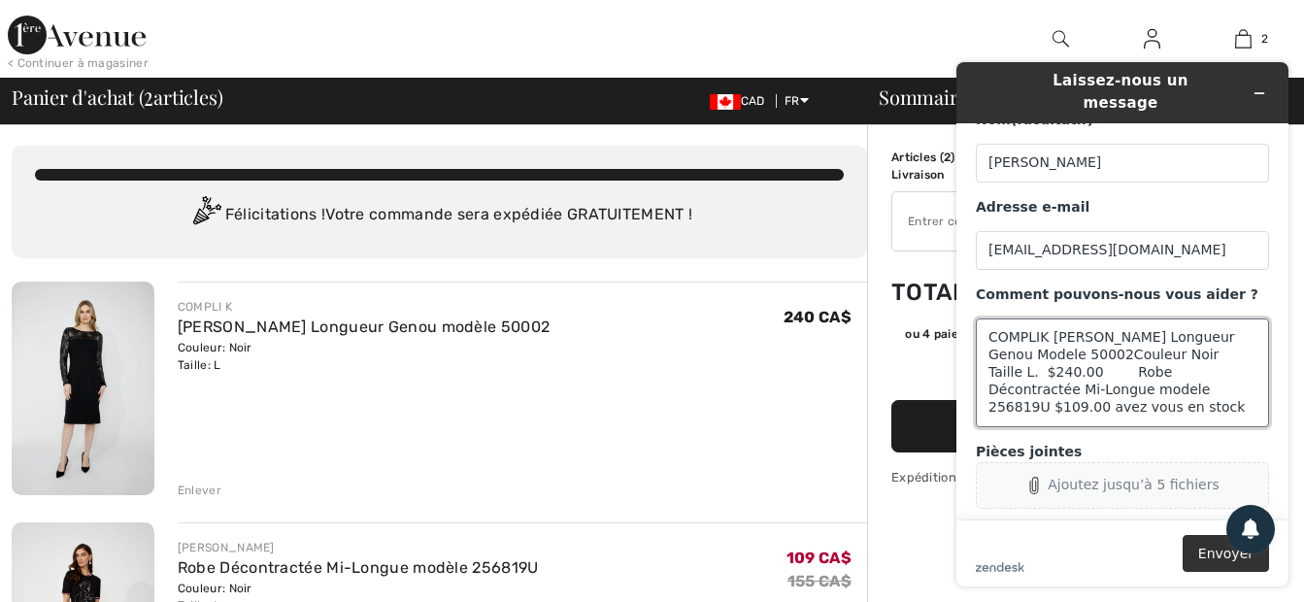
scroll to position [40, 0]
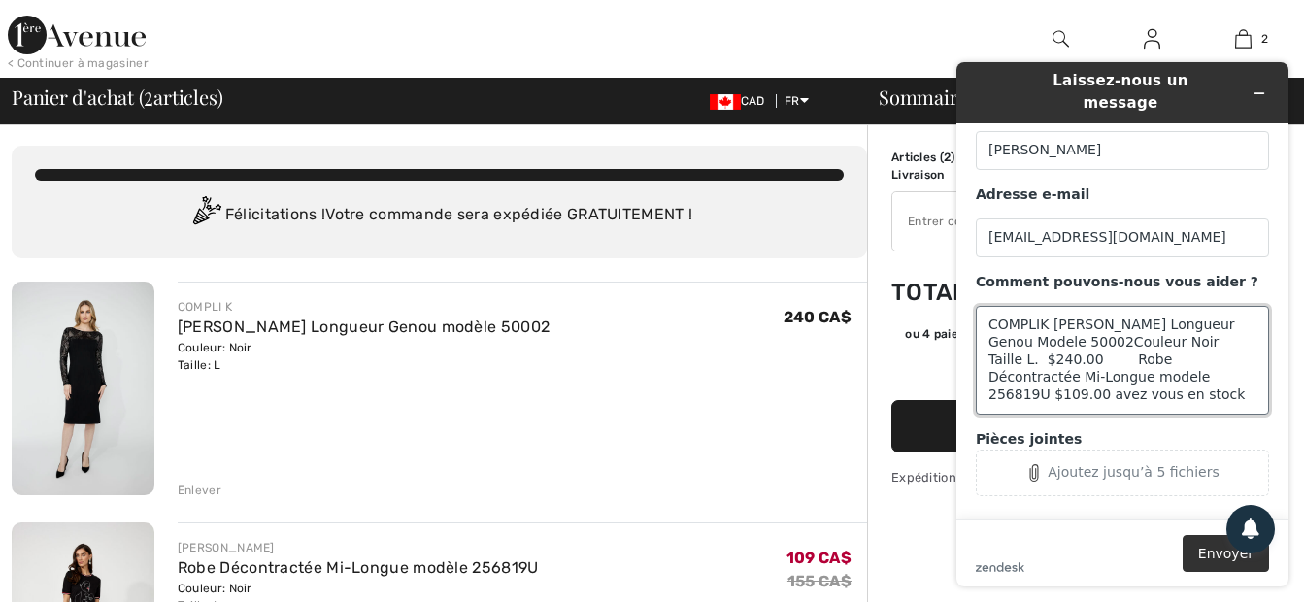
click at [1073, 319] on textarea "COMPLIK Robe Fourreau Longueur Genou Modele 50002Couleur Noir Taille L. $240.00…" at bounding box center [1122, 360] width 293 height 109
click at [1038, 378] on textarea "COMPLIK Robe Fourreau Longueur Genou Modele 50002 Couleur Noir Taille L. $240.0…" at bounding box center [1122, 360] width 293 height 109
click at [1034, 379] on textarea "COMPLIK Robe Fourreau Longueur Genou Modele 50002 Couleur Noir Taille L. $240.0…" at bounding box center [1122, 360] width 293 height 109
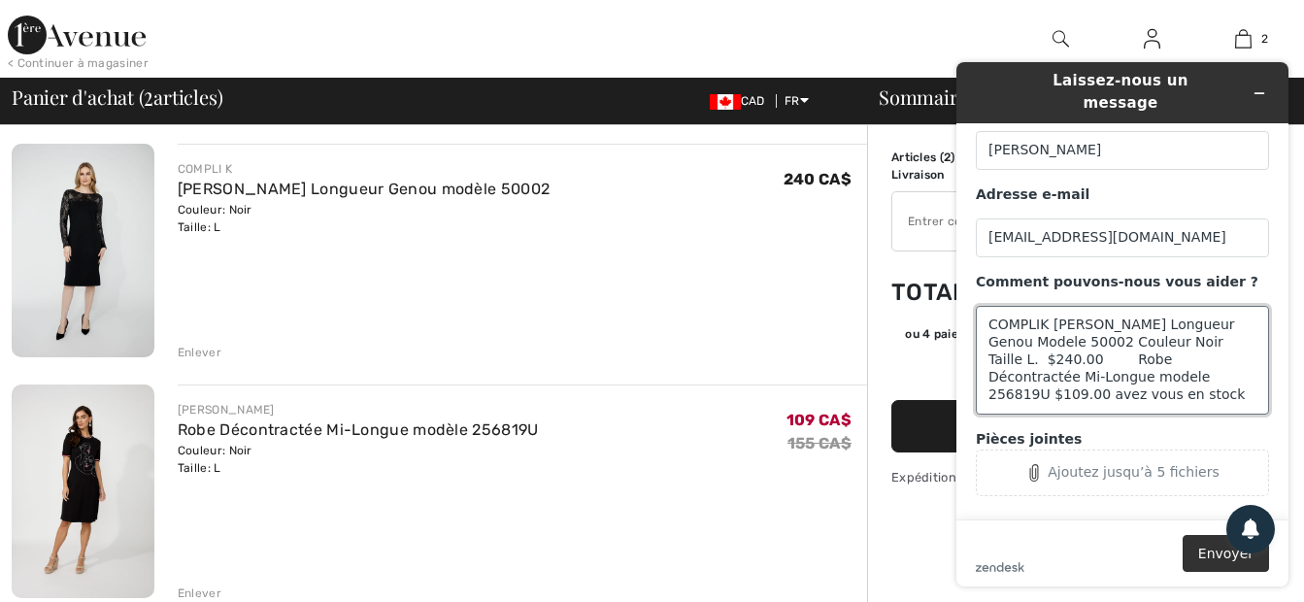
scroll to position [0, 0]
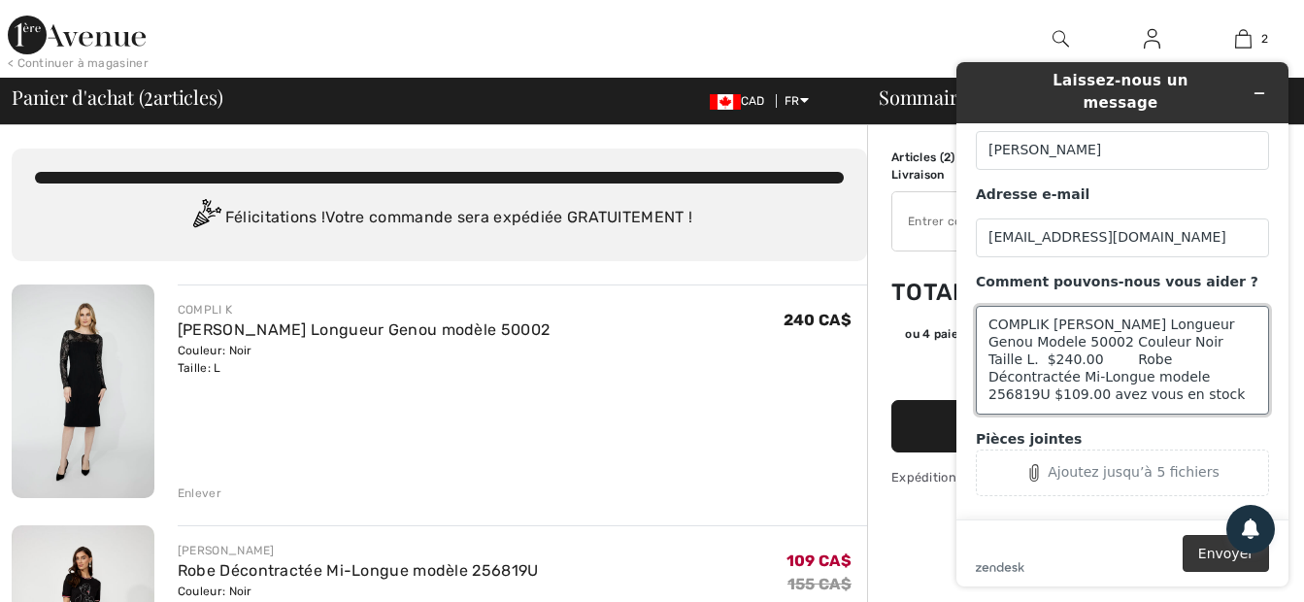
type textarea "COMPLIK Robe Fourreau Longueur Genou Modele 50002 Couleur Noir Taille L. $240.0…"
click at [1214, 557] on button "Envoyer" at bounding box center [1225, 553] width 86 height 37
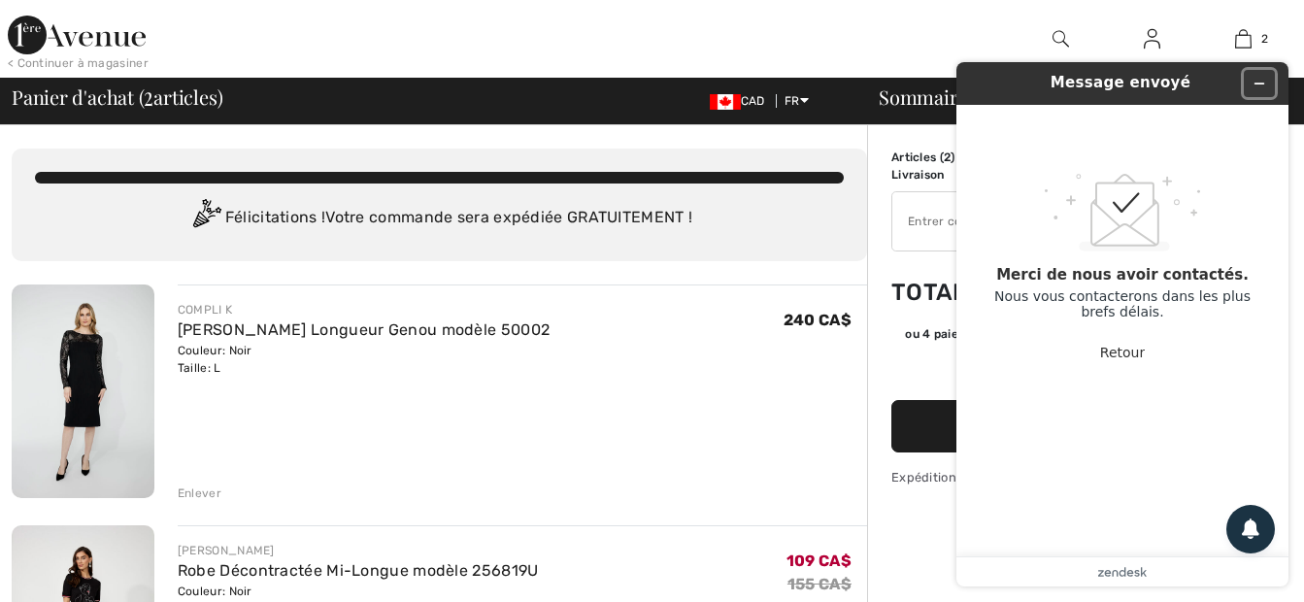
click at [1265, 80] on icon "Réduire le widget" at bounding box center [1259, 84] width 14 height 14
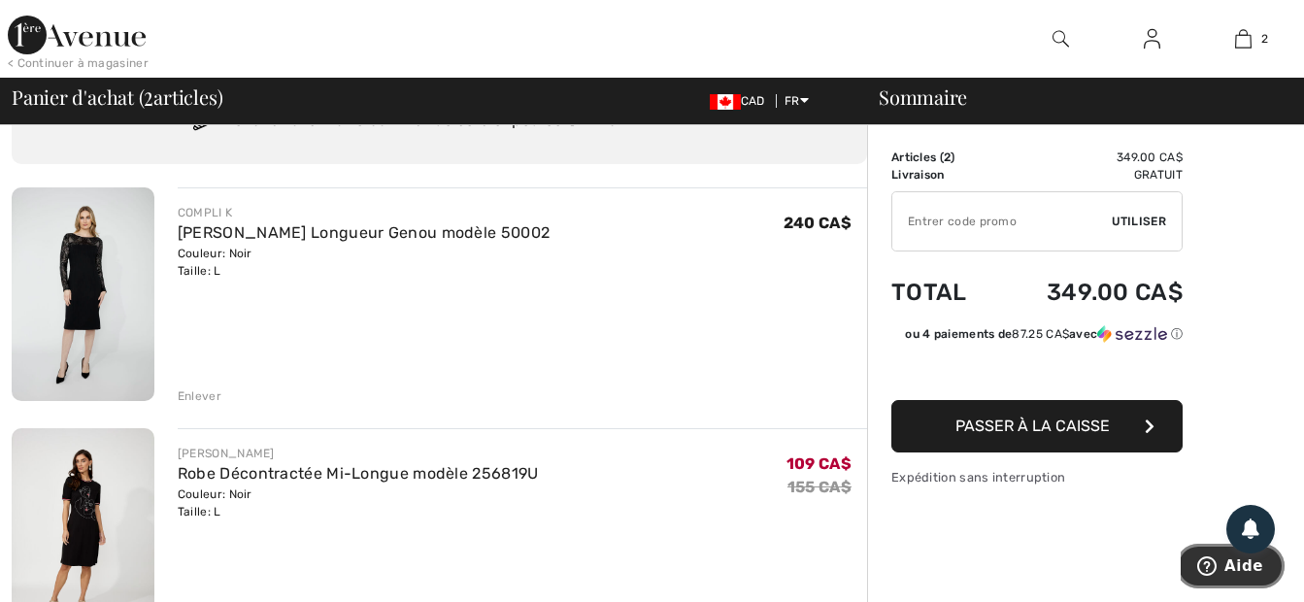
scroll to position [194, 0]
